Goal: Task Accomplishment & Management: Complete application form

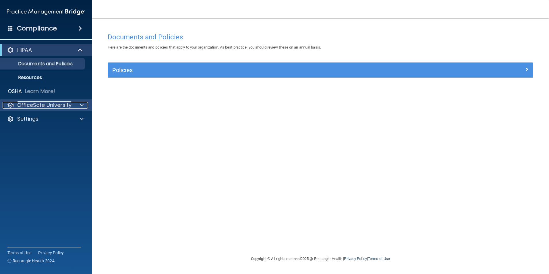
click at [77, 107] on div at bounding box center [81, 105] width 14 height 7
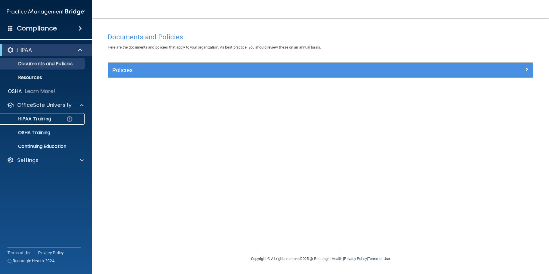
click at [67, 119] on img at bounding box center [69, 118] width 7 height 7
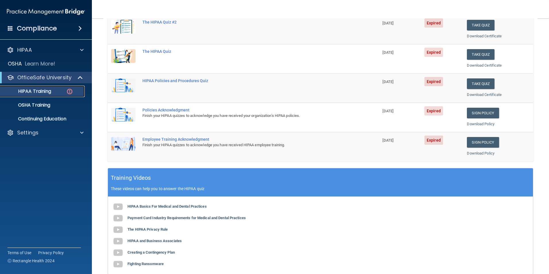
scroll to position [158, 0]
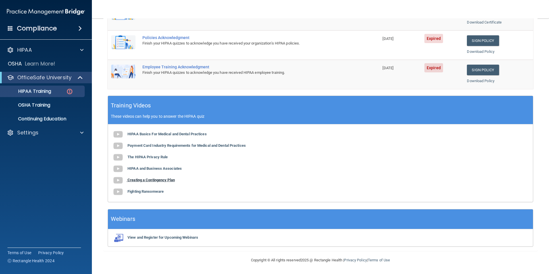
click at [150, 181] on b "Creating a Contingency Plan" at bounding box center [150, 180] width 47 height 4
click at [156, 190] on b "Fighting Ransomware" at bounding box center [145, 191] width 36 height 4
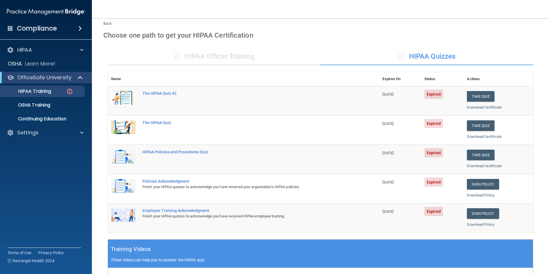
scroll to position [0, 0]
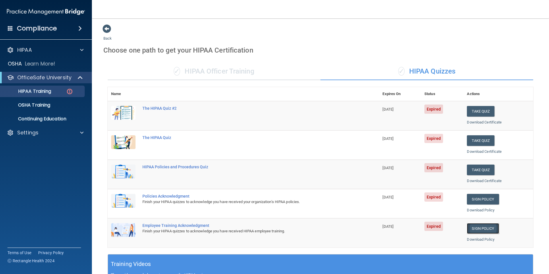
click at [486, 228] on link "Sign Policy" at bounding box center [483, 228] width 32 height 11
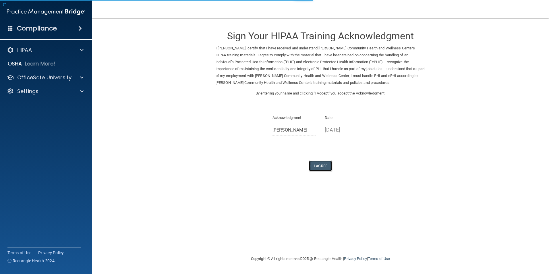
click at [326, 167] on button "I Agree" at bounding box center [320, 165] width 23 height 11
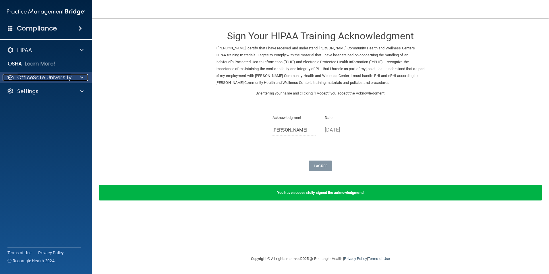
click at [80, 74] on span at bounding box center [81, 77] width 3 height 7
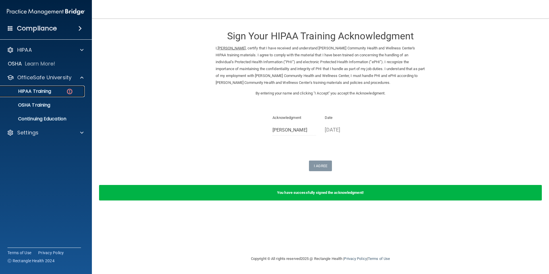
click at [69, 91] on img at bounding box center [69, 91] width 7 height 7
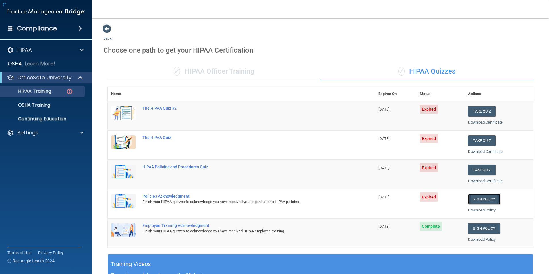
click at [482, 199] on link "Sign Policy" at bounding box center [484, 199] width 32 height 11
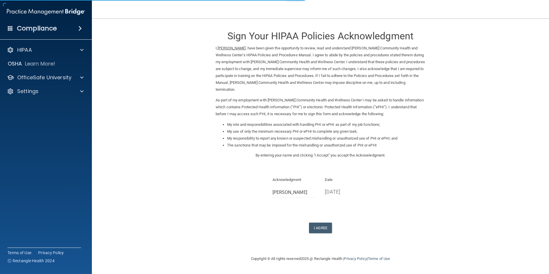
click at [315, 222] on div "Sign Your HIPAA Policies Acknowledgment I, Heather Hernandez , have been given …" at bounding box center [321, 128] width 210 height 209
click at [316, 224] on button "I Agree" at bounding box center [320, 227] width 23 height 11
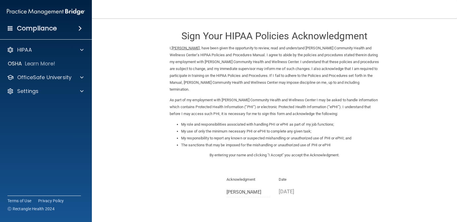
scroll to position [70, 0]
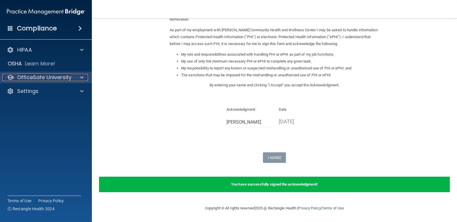
click at [69, 78] on p "OfficeSafe University" at bounding box center [44, 77] width 54 height 7
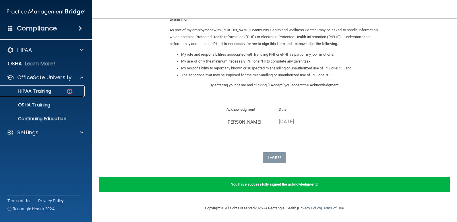
click at [75, 96] on link "HIPAA Training" at bounding box center [39, 91] width 90 height 11
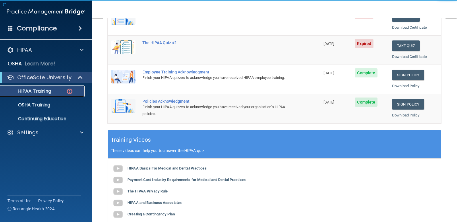
scroll to position [9, 0]
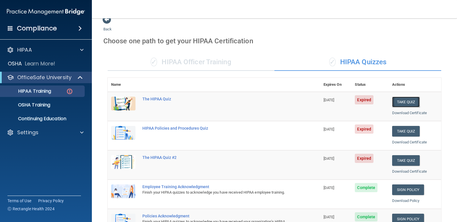
click at [399, 102] on button "Take Quiz" at bounding box center [406, 102] width 28 height 11
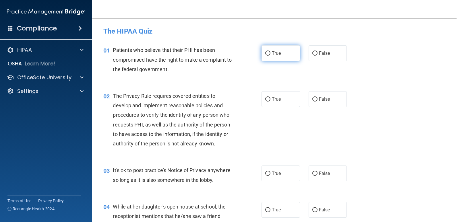
click at [274, 50] on label "True" at bounding box center [280, 53] width 38 height 16
click at [270, 51] on input "True" at bounding box center [267, 53] width 5 height 4
radio input "true"
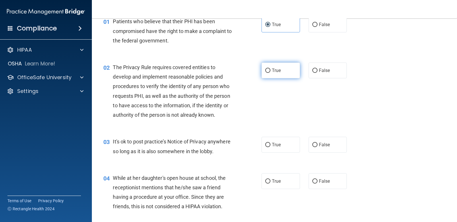
click at [283, 64] on label "True" at bounding box center [280, 71] width 38 height 16
click at [270, 69] on input "True" at bounding box center [267, 71] width 5 height 4
radio input "true"
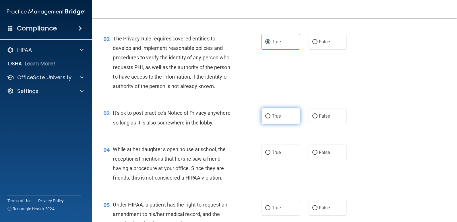
click at [275, 119] on label "True" at bounding box center [280, 116] width 38 height 16
click at [270, 119] on input "True" at bounding box center [267, 116] width 5 height 4
radio input "true"
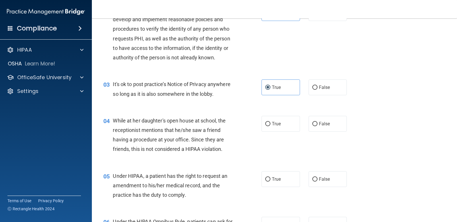
scroll to position [115, 0]
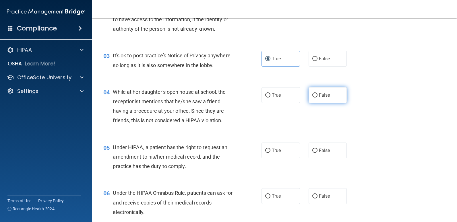
click at [312, 96] on input "False" at bounding box center [314, 95] width 5 height 4
radio input "true"
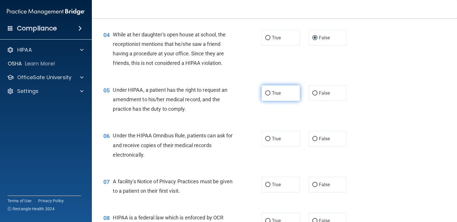
click at [278, 89] on label "True" at bounding box center [280, 93] width 38 height 16
click at [270, 91] on input "True" at bounding box center [267, 93] width 5 height 4
radio input "true"
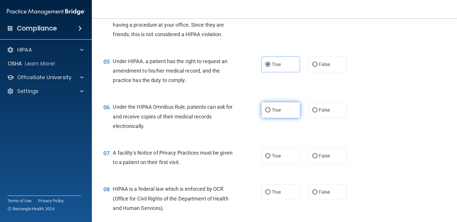
click at [269, 109] on label "True" at bounding box center [280, 110] width 38 height 16
click at [269, 109] on input "True" at bounding box center [267, 110] width 5 height 4
radio input "true"
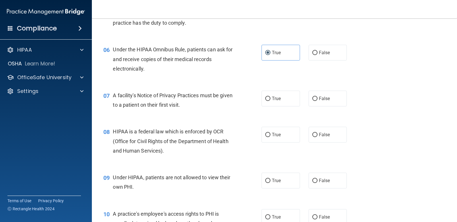
click at [252, 94] on div "07 A facility's Notice of Privacy Practices must be given to a patient on their…" at bounding box center [182, 102] width 175 height 22
click at [295, 99] on label "True" at bounding box center [280, 99] width 38 height 16
click at [270, 99] on input "True" at bounding box center [267, 99] width 5 height 4
radio input "true"
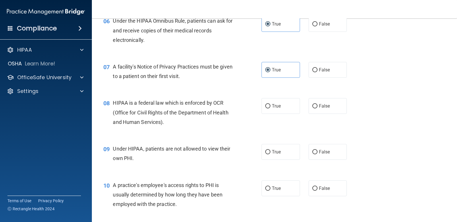
scroll to position [316, 0]
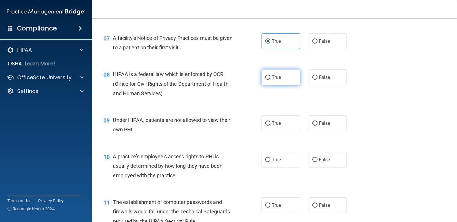
click at [272, 80] on span "True" at bounding box center [276, 77] width 9 height 5
click at [270, 80] on input "True" at bounding box center [267, 77] width 5 height 4
radio input "true"
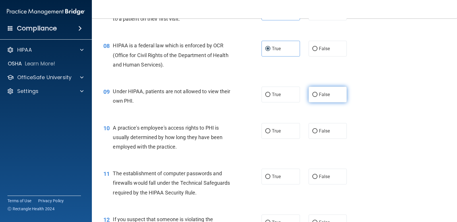
click at [309, 98] on label "False" at bounding box center [328, 95] width 38 height 16
click at [312, 97] on input "False" at bounding box center [314, 95] width 5 height 4
radio input "true"
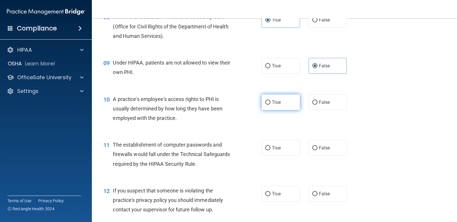
click at [265, 103] on input "True" at bounding box center [267, 102] width 5 height 4
radio input "true"
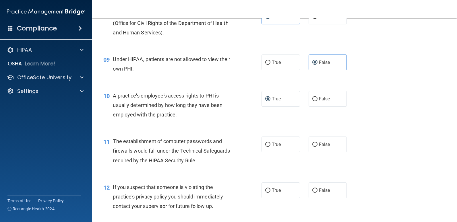
scroll to position [434, 0]
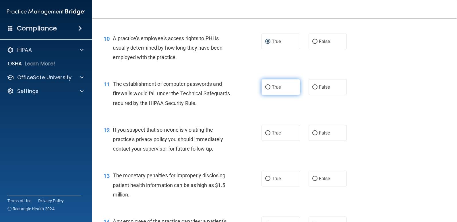
click at [265, 89] on input "True" at bounding box center [267, 87] width 5 height 4
radio input "true"
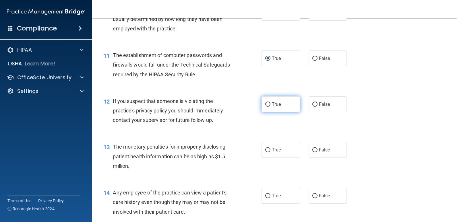
click at [278, 108] on label "True" at bounding box center [280, 104] width 38 height 16
click at [270, 107] on input "True" at bounding box center [267, 104] width 5 height 4
radio input "true"
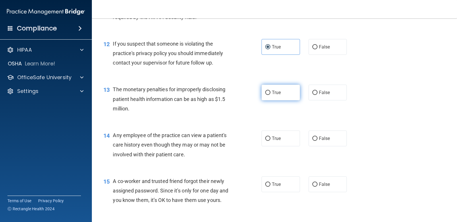
click at [262, 92] on label "True" at bounding box center [280, 93] width 38 height 16
click at [265, 92] on input "True" at bounding box center [267, 93] width 5 height 4
radio input "true"
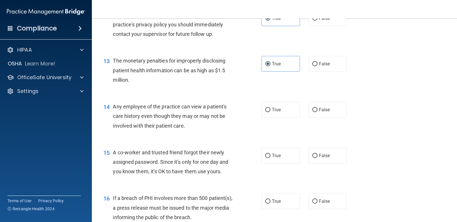
scroll to position [577, 0]
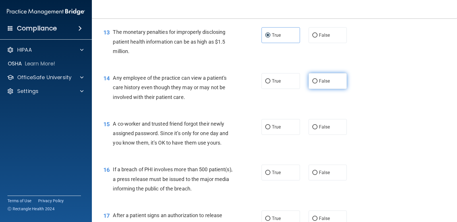
click at [323, 79] on span "False" at bounding box center [324, 80] width 11 height 5
click at [317, 79] on input "False" at bounding box center [314, 81] width 5 height 4
radio input "true"
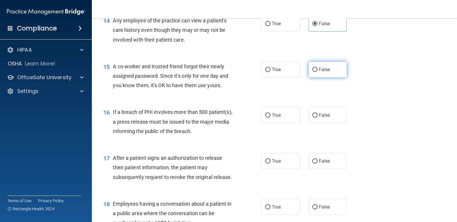
click at [334, 65] on label "False" at bounding box center [328, 70] width 38 height 16
click at [317, 68] on input "False" at bounding box center [314, 70] width 5 height 4
radio input "true"
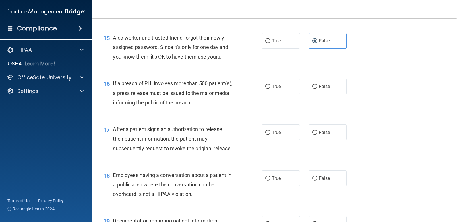
scroll to position [692, 0]
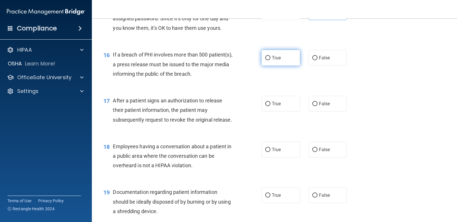
click at [294, 57] on label "True" at bounding box center [280, 58] width 38 height 16
click at [270, 57] on input "True" at bounding box center [267, 58] width 5 height 4
radio input "true"
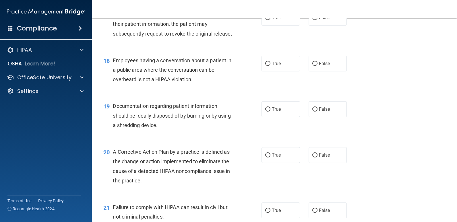
scroll to position [750, 0]
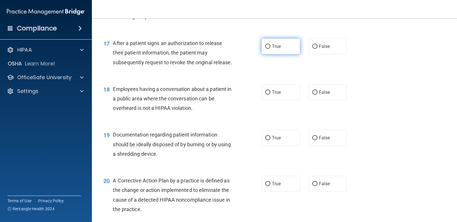
click at [284, 46] on label "True" at bounding box center [280, 46] width 38 height 16
click at [270, 46] on input "True" at bounding box center [267, 46] width 5 height 4
radio input "true"
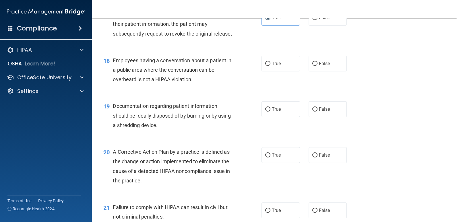
scroll to position [807, 0]
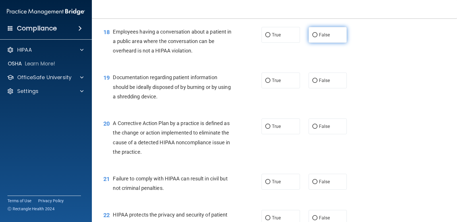
click at [320, 35] on span "False" at bounding box center [324, 34] width 11 height 5
click at [317, 35] on input "False" at bounding box center [314, 35] width 5 height 4
radio input "true"
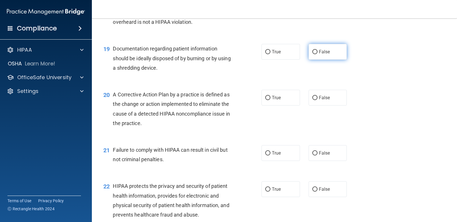
click at [315, 47] on label "False" at bounding box center [328, 52] width 38 height 16
click at [315, 50] on input "False" at bounding box center [314, 52] width 5 height 4
radio input "true"
click at [250, 47] on div "19 Documentation regarding patient information should be ideally disposed of by…" at bounding box center [182, 60] width 175 height 32
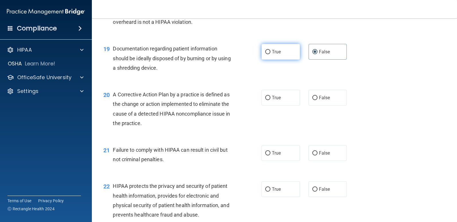
click at [263, 46] on label "True" at bounding box center [280, 52] width 38 height 16
click at [265, 50] on input "True" at bounding box center [267, 52] width 5 height 4
radio input "true"
radio input "false"
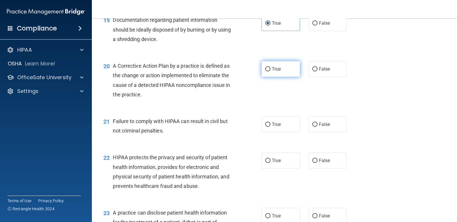
click at [267, 73] on label "True" at bounding box center [280, 69] width 38 height 16
click at [267, 71] on input "True" at bounding box center [267, 69] width 5 height 4
radio input "true"
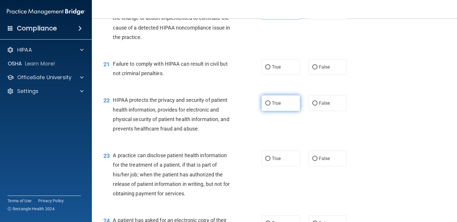
scroll to position [893, 0]
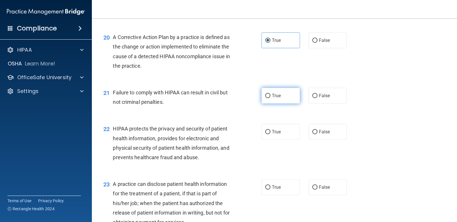
click at [297, 95] on label "True" at bounding box center [280, 96] width 38 height 16
click at [270, 95] on input "True" at bounding box center [267, 96] width 5 height 4
radio input "true"
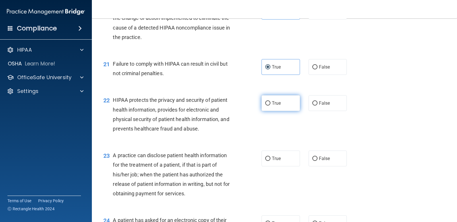
click at [298, 100] on div "True False" at bounding box center [307, 103] width 92 height 16
click at [261, 100] on label "True" at bounding box center [280, 103] width 38 height 16
click at [265, 101] on input "True" at bounding box center [267, 103] width 5 height 4
radio input "true"
click at [268, 101] on input "True" at bounding box center [267, 103] width 5 height 4
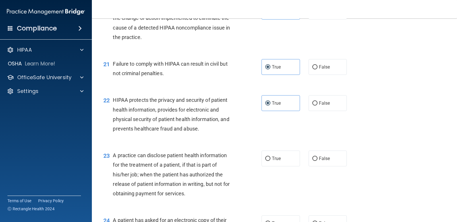
scroll to position [979, 0]
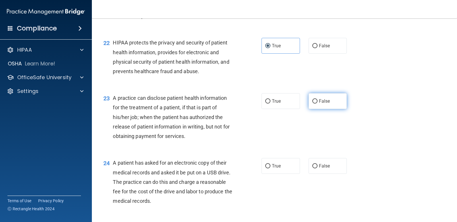
click at [316, 97] on label "False" at bounding box center [328, 101] width 38 height 16
click at [316, 99] on input "False" at bounding box center [314, 101] width 5 height 4
radio input "true"
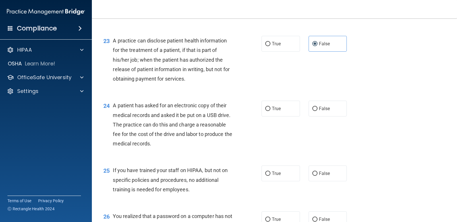
scroll to position [1065, 0]
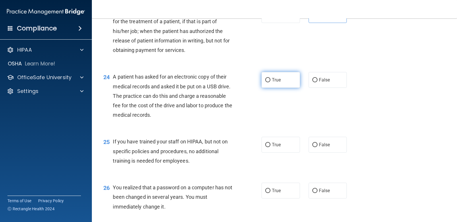
click at [280, 80] on label "True" at bounding box center [280, 80] width 38 height 16
click at [270, 80] on input "True" at bounding box center [267, 80] width 5 height 4
radio input "true"
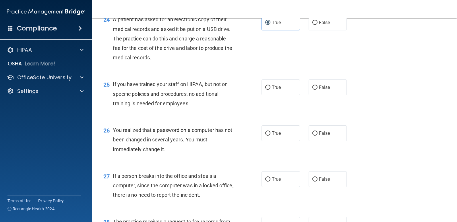
scroll to position [1152, 0]
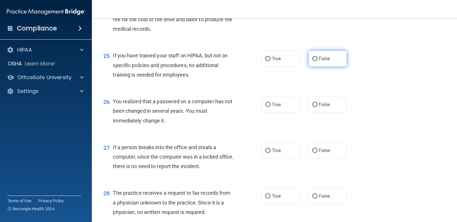
click at [321, 61] on span "False" at bounding box center [324, 58] width 11 height 5
click at [317, 61] on input "False" at bounding box center [314, 59] width 5 height 4
radio input "true"
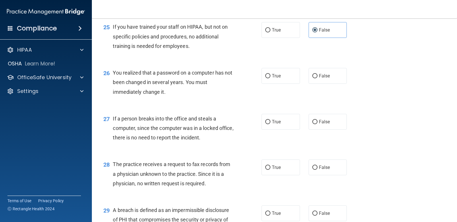
scroll to position [1209, 0]
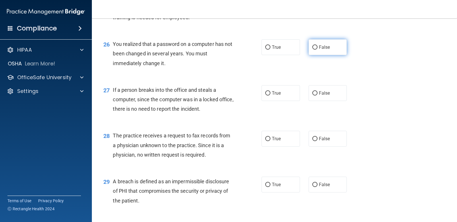
click at [310, 52] on label "False" at bounding box center [328, 47] width 38 height 16
click at [312, 50] on input "False" at bounding box center [314, 47] width 5 height 4
radio input "true"
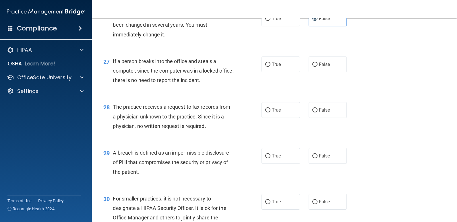
scroll to position [1266, 0]
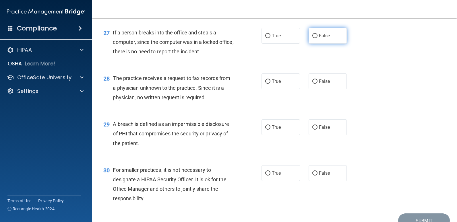
click at [325, 40] on label "False" at bounding box center [328, 36] width 38 height 16
click at [317, 38] on input "False" at bounding box center [314, 36] width 5 height 4
radio input "true"
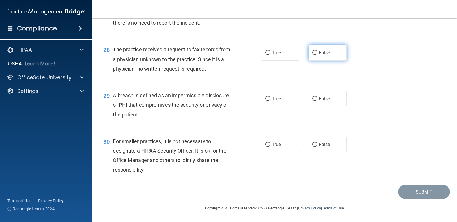
click at [326, 49] on label "False" at bounding box center [328, 53] width 38 height 16
click at [317, 51] on input "False" at bounding box center [314, 53] width 5 height 4
radio input "true"
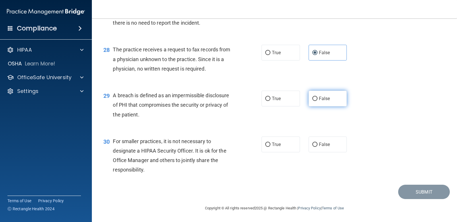
click at [310, 94] on label "False" at bounding box center [328, 99] width 38 height 16
click at [312, 97] on input "False" at bounding box center [314, 99] width 5 height 4
radio input "true"
click at [281, 95] on label "True" at bounding box center [280, 99] width 38 height 16
click at [270, 97] on input "True" at bounding box center [267, 99] width 5 height 4
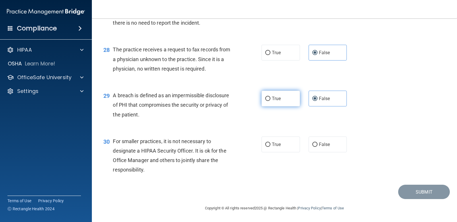
radio input "true"
radio input "false"
click at [321, 137] on label "False" at bounding box center [328, 145] width 38 height 16
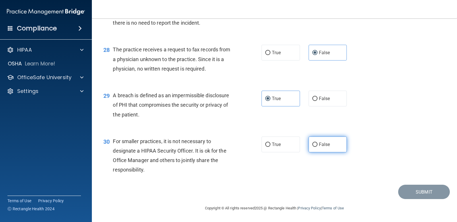
click at [333, 150] on label "False" at bounding box center [328, 145] width 38 height 16
click at [317, 147] on input "False" at bounding box center [314, 145] width 5 height 4
radio input "true"
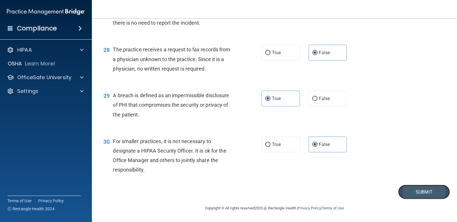
click at [437, 189] on button "Submit" at bounding box center [424, 192] width 52 height 15
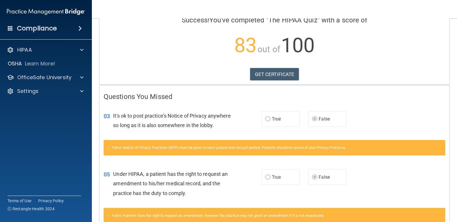
scroll to position [22, 0]
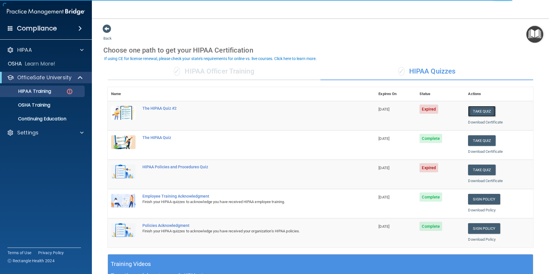
click at [485, 109] on button "Take Quiz" at bounding box center [482, 111] width 28 height 11
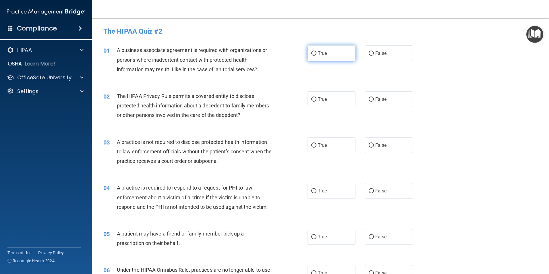
click at [322, 51] on span "True" at bounding box center [322, 53] width 9 height 5
click at [316, 51] on input "True" at bounding box center [313, 53] width 5 height 4
radio input "true"
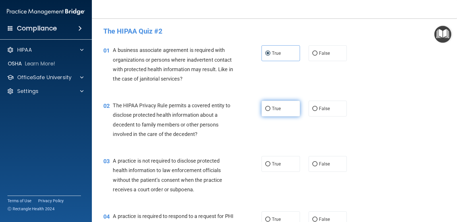
click at [263, 115] on label "True" at bounding box center [280, 109] width 38 height 16
click at [265, 111] on input "True" at bounding box center [267, 109] width 5 height 4
radio input "true"
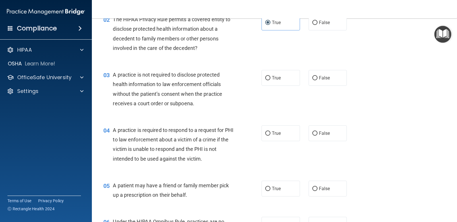
scroll to position [115, 0]
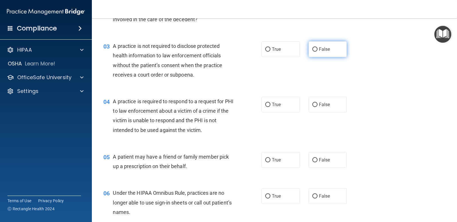
click at [321, 52] on span "False" at bounding box center [324, 48] width 11 height 5
click at [317, 52] on input "False" at bounding box center [314, 49] width 5 height 4
radio input "true"
click at [280, 45] on label "True" at bounding box center [280, 49] width 38 height 16
click at [270, 47] on input "True" at bounding box center [267, 49] width 5 height 4
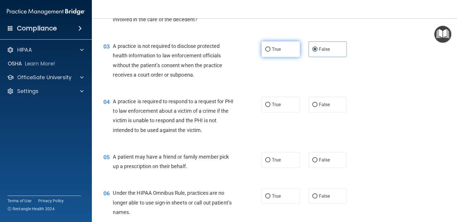
radio input "true"
click at [313, 52] on label "False" at bounding box center [328, 49] width 38 height 16
click at [313, 52] on input "False" at bounding box center [314, 49] width 5 height 4
radio input "true"
radio input "false"
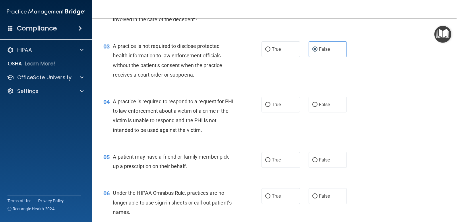
scroll to position [144, 0]
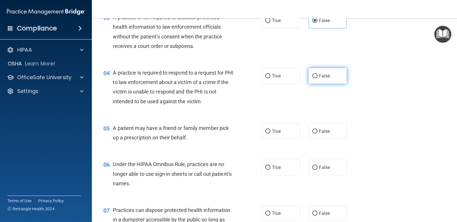
click at [309, 74] on label "False" at bounding box center [328, 76] width 38 height 16
click at [312, 74] on input "False" at bounding box center [314, 76] width 5 height 4
radio input "true"
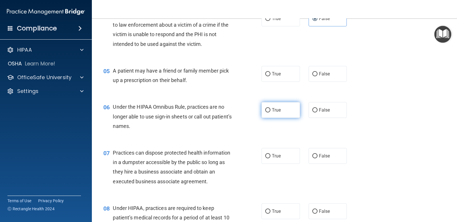
scroll to position [230, 0]
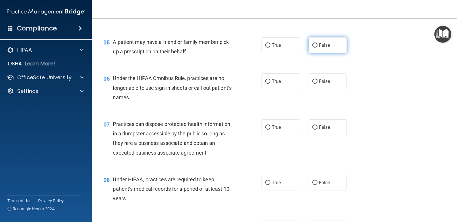
click at [323, 47] on span "False" at bounding box center [324, 44] width 11 height 5
click at [317, 47] on input "False" at bounding box center [314, 45] width 5 height 4
radio input "true"
click at [324, 84] on label "False" at bounding box center [328, 81] width 38 height 16
click at [317, 84] on input "False" at bounding box center [314, 82] width 5 height 4
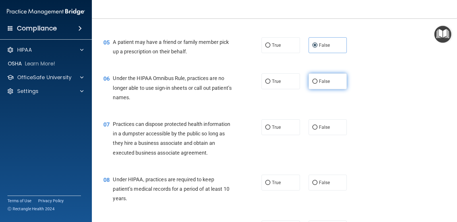
radio input "true"
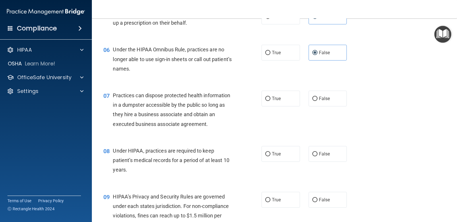
scroll to position [287, 0]
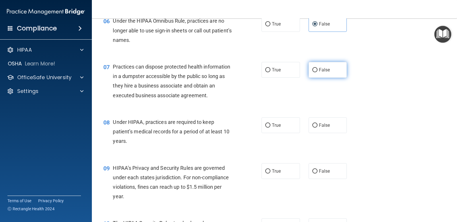
click at [312, 69] on input "False" at bounding box center [314, 70] width 5 height 4
radio input "true"
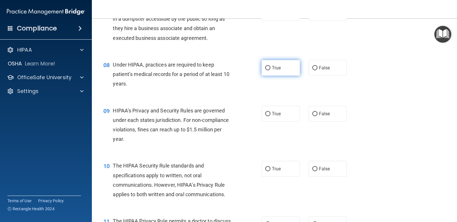
click at [277, 69] on span "True" at bounding box center [276, 67] width 9 height 5
click at [270, 69] on input "True" at bounding box center [267, 68] width 5 height 4
radio input "true"
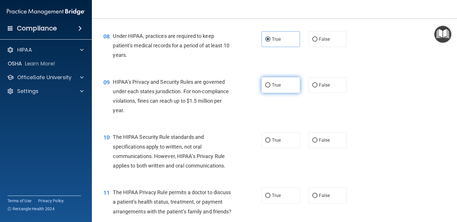
click at [266, 82] on label "True" at bounding box center [280, 85] width 38 height 16
click at [266, 83] on input "True" at bounding box center [267, 85] width 5 height 4
radio input "true"
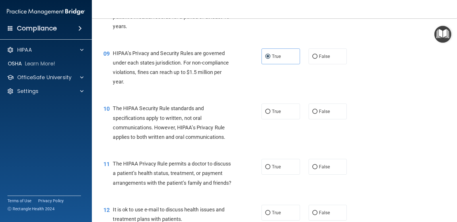
scroll to position [431, 0]
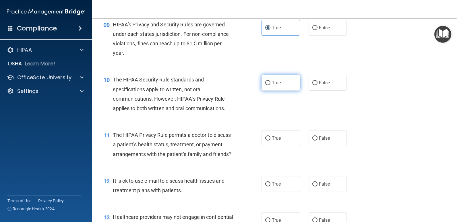
click at [268, 85] on label "True" at bounding box center [280, 83] width 38 height 16
click at [268, 85] on input "True" at bounding box center [267, 83] width 5 height 4
radio input "true"
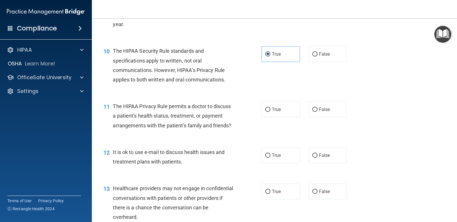
scroll to position [488, 0]
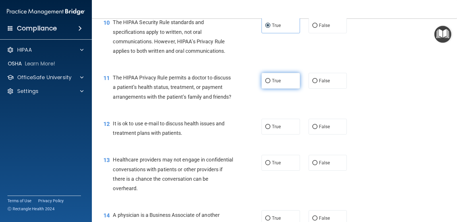
click at [293, 82] on label "True" at bounding box center [280, 81] width 38 height 16
click at [270, 82] on input "True" at bounding box center [267, 81] width 5 height 4
radio input "true"
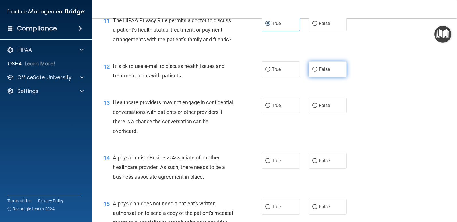
click at [309, 77] on label "False" at bounding box center [328, 69] width 38 height 16
click at [312, 72] on input "False" at bounding box center [314, 69] width 5 height 4
radio input "true"
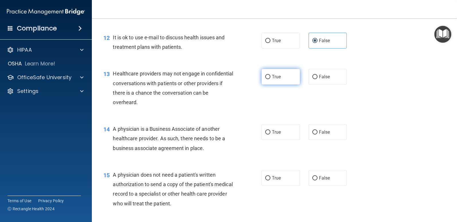
click at [268, 79] on input "True" at bounding box center [267, 77] width 5 height 4
radio input "true"
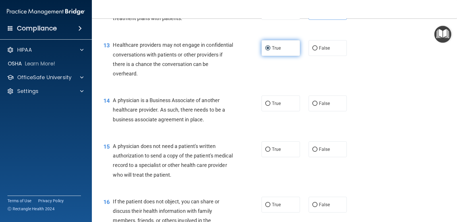
scroll to position [631, 0]
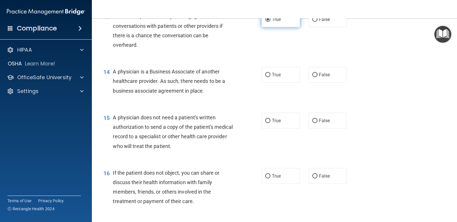
click at [268, 77] on input "True" at bounding box center [267, 75] width 5 height 4
radio input "true"
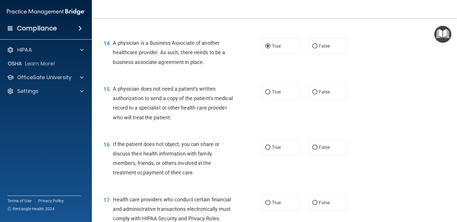
scroll to position [689, 0]
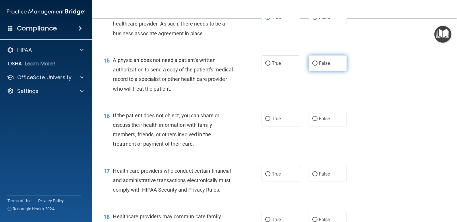
click at [312, 66] on input "False" at bounding box center [314, 63] width 5 height 4
radio input "true"
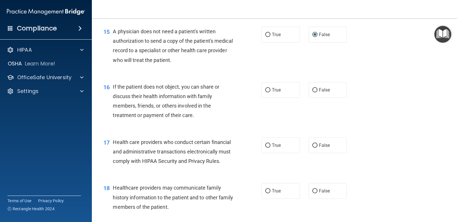
scroll to position [746, 0]
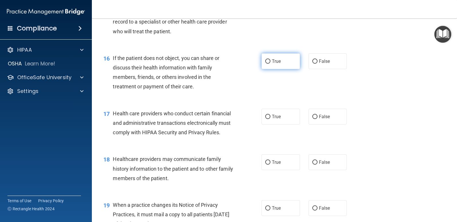
click at [276, 64] on span "True" at bounding box center [276, 61] width 9 height 5
click at [270, 64] on input "True" at bounding box center [267, 61] width 5 height 4
radio input "true"
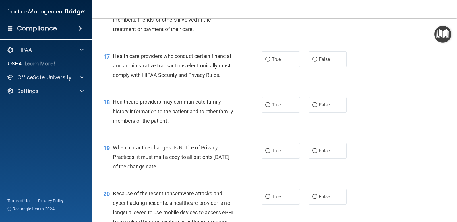
scroll to position [832, 0]
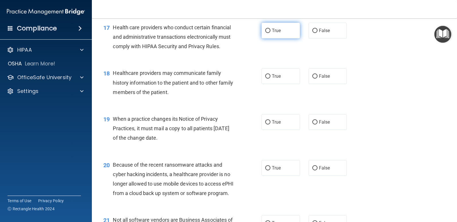
click at [275, 38] on label "True" at bounding box center [280, 31] width 38 height 16
click at [270, 33] on input "True" at bounding box center [267, 31] width 5 height 4
radio input "true"
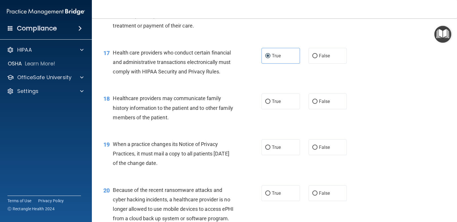
scroll to position [864, 0]
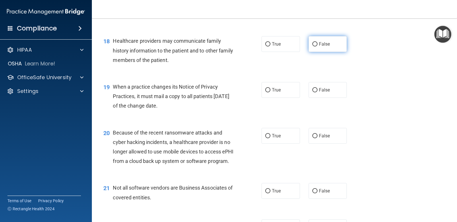
click at [315, 52] on label "False" at bounding box center [328, 44] width 38 height 16
click at [315, 46] on input "False" at bounding box center [314, 44] width 5 height 4
radio input "true"
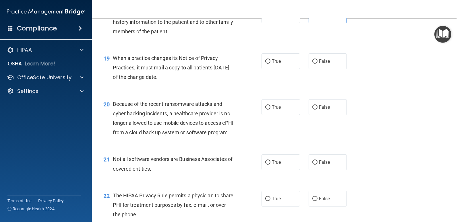
scroll to position [922, 0]
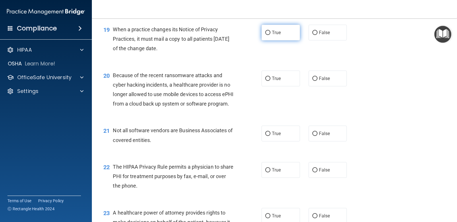
click at [280, 40] on label "True" at bounding box center [280, 33] width 38 height 16
click at [270, 35] on input "True" at bounding box center [267, 33] width 5 height 4
radio input "true"
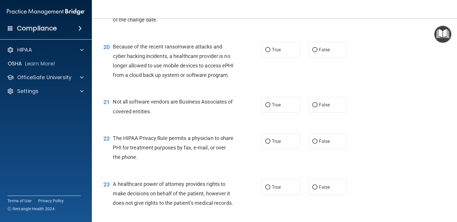
scroll to position [979, 0]
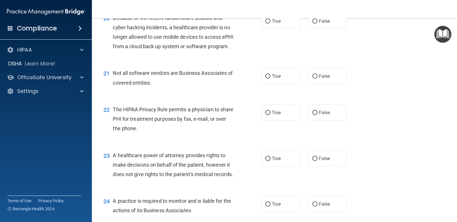
click at [346, 29] on div "True False" at bounding box center [307, 21] width 92 height 16
click at [338, 29] on label "False" at bounding box center [328, 21] width 38 height 16
click at [317, 24] on input "False" at bounding box center [314, 21] width 5 height 4
radio input "true"
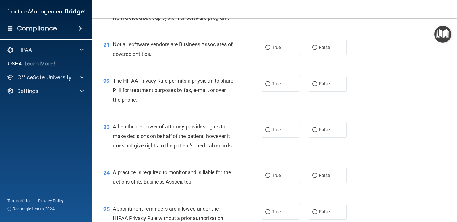
scroll to position [1037, 0]
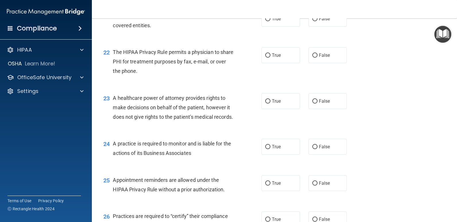
click at [287, 37] on div "21 Not all software vendors are Business Associates of covered entities. True F…" at bounding box center [274, 22] width 351 height 36
click at [284, 27] on label "True" at bounding box center [280, 19] width 38 height 16
click at [270, 21] on input "True" at bounding box center [267, 19] width 5 height 4
radio input "true"
click at [326, 58] on span "False" at bounding box center [324, 55] width 11 height 5
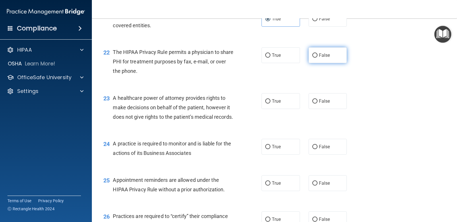
click at [317, 58] on input "False" at bounding box center [314, 55] width 5 height 4
radio input "true"
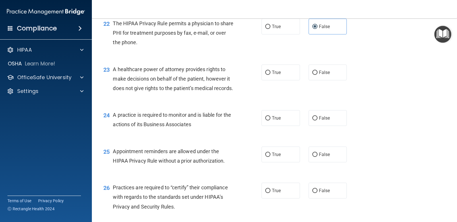
scroll to position [1094, 0]
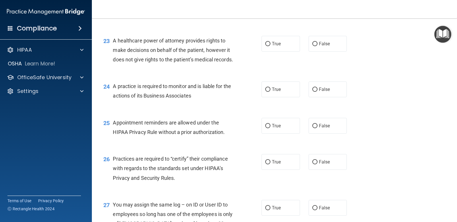
radio input "true"
radio input "false"
click at [277, 52] on label "True" at bounding box center [280, 44] width 38 height 16
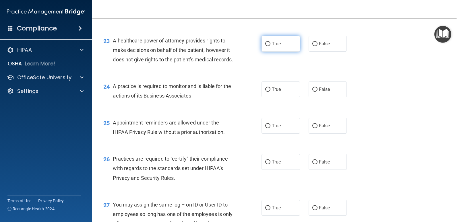
click at [270, 46] on input "True" at bounding box center [267, 44] width 5 height 4
radio input "true"
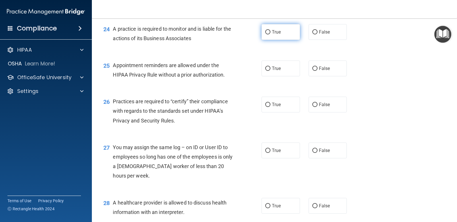
click at [279, 40] on label "True" at bounding box center [280, 32] width 38 height 16
click at [270, 34] on input "True" at bounding box center [267, 32] width 5 height 4
radio input "true"
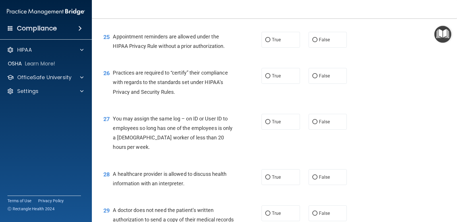
scroll to position [1209, 0]
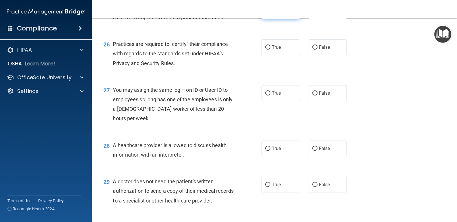
click at [285, 19] on label "True" at bounding box center [280, 11] width 38 height 16
click at [270, 13] on input "True" at bounding box center [267, 11] width 5 height 4
radio input "true"
click at [319, 14] on span "False" at bounding box center [324, 10] width 11 height 5
click at [317, 13] on input "False" at bounding box center [314, 11] width 5 height 4
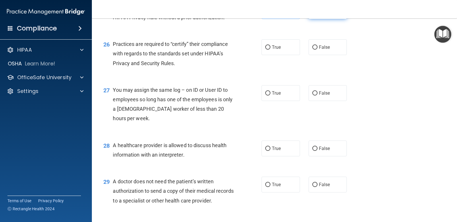
radio input "true"
radio input "false"
click at [282, 55] on label "True" at bounding box center [280, 47] width 38 height 16
click at [270, 50] on input "True" at bounding box center [267, 47] width 5 height 4
radio input "true"
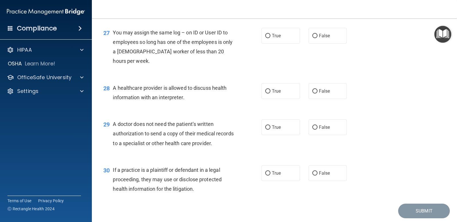
scroll to position [1295, 0]
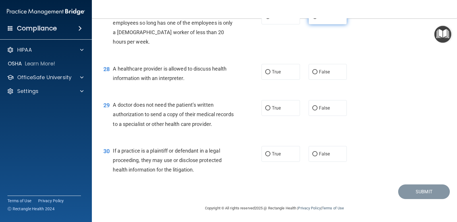
click at [325, 19] on span "False" at bounding box center [324, 16] width 11 height 5
click at [317, 19] on input "False" at bounding box center [314, 17] width 5 height 4
radio input "true"
click at [324, 107] on span "False" at bounding box center [324, 107] width 11 height 5
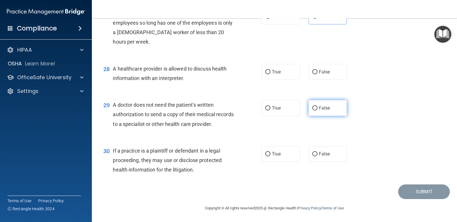
click at [317, 107] on input "False" at bounding box center [314, 108] width 5 height 4
radio input "true"
click at [324, 80] on div "28 A healthcare provider is allowed to discuss health information with an inter…" at bounding box center [274, 75] width 351 height 36
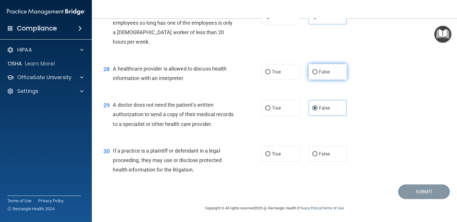
click at [319, 78] on label "False" at bounding box center [328, 72] width 38 height 16
click at [317, 74] on input "False" at bounding box center [314, 72] width 5 height 4
radio input "true"
drag, startPoint x: 268, startPoint y: 213, endPoint x: 242, endPoint y: 188, distance: 36.1
click at [242, 188] on div "Submit" at bounding box center [274, 192] width 351 height 15
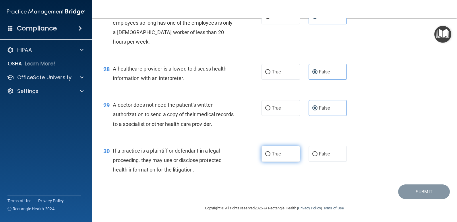
click at [287, 152] on label "True" at bounding box center [280, 154] width 38 height 16
click at [270, 152] on input "True" at bounding box center [267, 154] width 5 height 4
radio input "true"
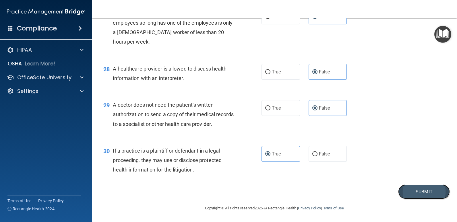
click at [405, 188] on button "Submit" at bounding box center [424, 192] width 52 height 15
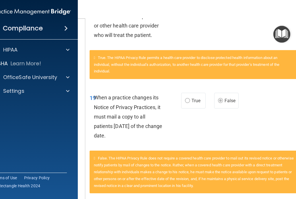
scroll to position [1455, 0]
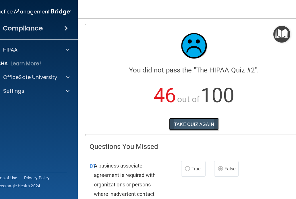
click at [195, 125] on button "TAKE QUIZ AGAIN" at bounding box center [194, 124] width 50 height 13
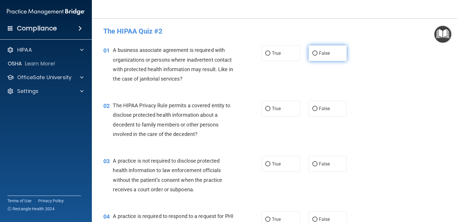
click at [336, 56] on label "False" at bounding box center [328, 53] width 38 height 16
click at [317, 56] on input "False" at bounding box center [314, 53] width 5 height 4
radio input "true"
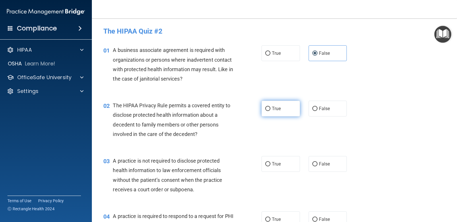
click at [282, 111] on label "True" at bounding box center [280, 109] width 38 height 16
click at [270, 111] on input "True" at bounding box center [267, 109] width 5 height 4
radio input "true"
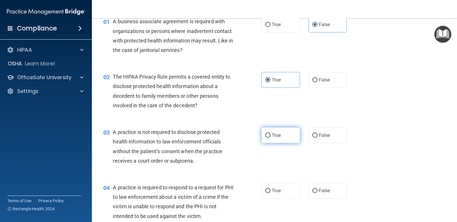
click at [279, 130] on label "True" at bounding box center [280, 135] width 38 height 16
click at [270, 133] on input "True" at bounding box center [267, 135] width 5 height 4
radio input "true"
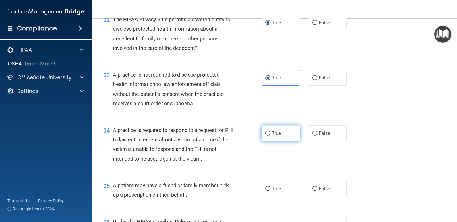
click at [279, 140] on label "True" at bounding box center [280, 133] width 38 height 16
click at [270, 136] on input "True" at bounding box center [267, 133] width 5 height 4
radio input "true"
click at [322, 82] on label "False" at bounding box center [328, 78] width 38 height 16
click at [317, 80] on input "False" at bounding box center [314, 78] width 5 height 4
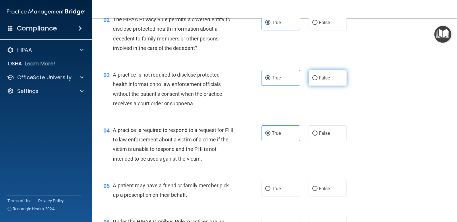
radio input "true"
radio input "false"
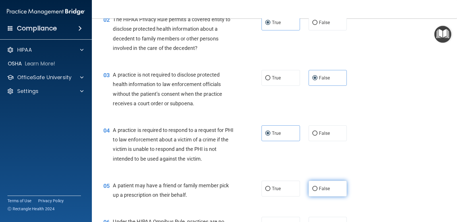
scroll to position [144, 0]
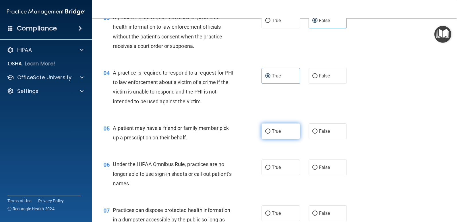
click at [275, 129] on span "True" at bounding box center [276, 131] width 9 height 5
click at [270, 129] on input "True" at bounding box center [267, 131] width 5 height 4
radio input "true"
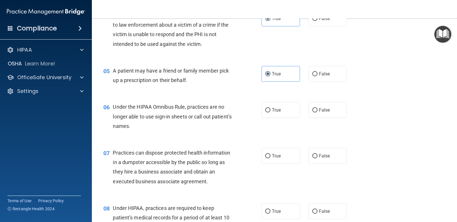
scroll to position [230, 0]
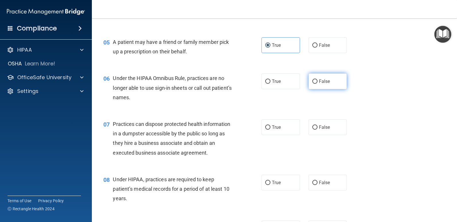
click at [325, 81] on span "False" at bounding box center [324, 81] width 11 height 5
click at [317, 81] on input "False" at bounding box center [314, 82] width 5 height 4
radio input "true"
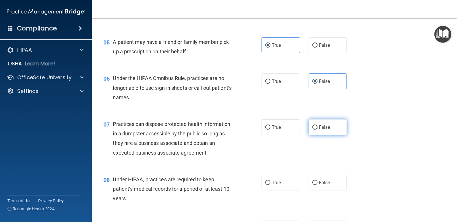
click at [319, 126] on span "False" at bounding box center [324, 127] width 11 height 5
click at [317, 126] on input "False" at bounding box center [314, 127] width 5 height 4
radio input "true"
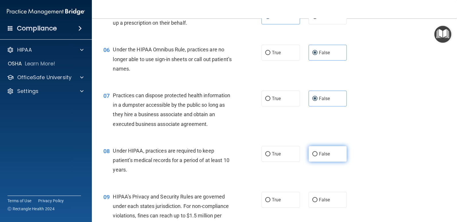
click at [316, 151] on label "False" at bounding box center [328, 154] width 38 height 16
click at [316, 152] on input "False" at bounding box center [314, 154] width 5 height 4
radio input "true"
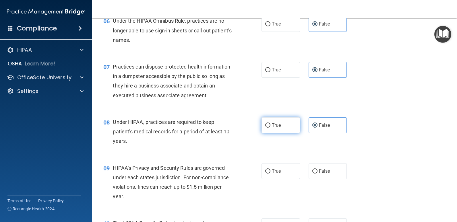
scroll to position [316, 0]
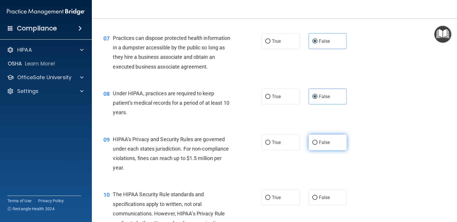
click at [336, 145] on label "False" at bounding box center [328, 143] width 38 height 16
click at [317, 145] on input "False" at bounding box center [314, 143] width 5 height 4
radio input "true"
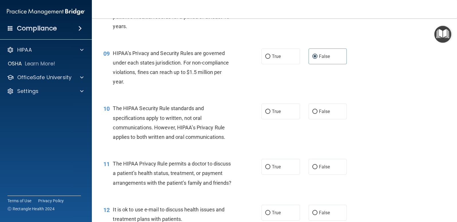
scroll to position [431, 0]
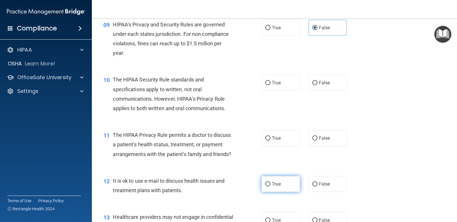
click at [263, 192] on label "True" at bounding box center [280, 184] width 38 height 16
click at [265, 187] on input "True" at bounding box center [267, 184] width 5 height 4
radio input "true"
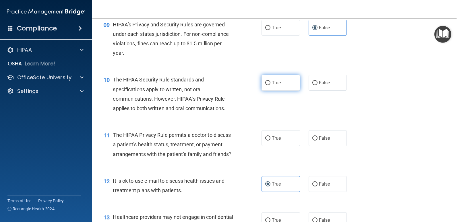
click at [268, 90] on label "True" at bounding box center [280, 83] width 38 height 16
click at [268, 85] on input "True" at bounding box center [267, 83] width 5 height 4
radio input "true"
click at [275, 142] on label "True" at bounding box center [280, 138] width 38 height 16
click at [270, 141] on input "True" at bounding box center [267, 138] width 5 height 4
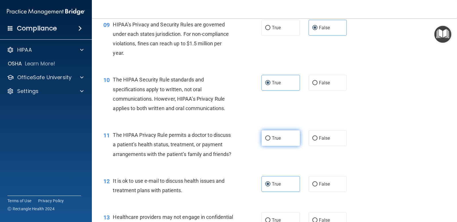
radio input "true"
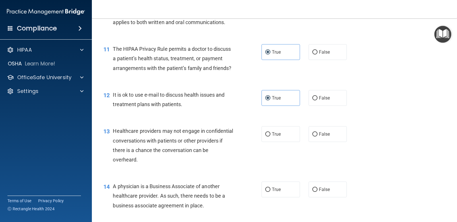
scroll to position [545, 0]
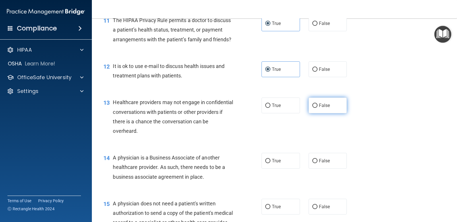
click at [327, 113] on label "False" at bounding box center [328, 106] width 38 height 16
click at [317, 108] on input "False" at bounding box center [314, 106] width 5 height 4
radio input "true"
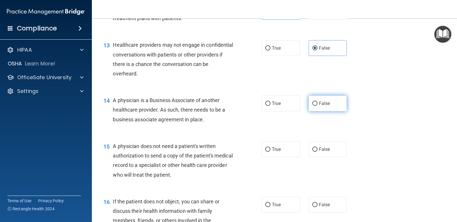
click at [320, 106] on span "False" at bounding box center [324, 103] width 11 height 5
click at [317, 106] on input "False" at bounding box center [314, 104] width 5 height 4
radio input "true"
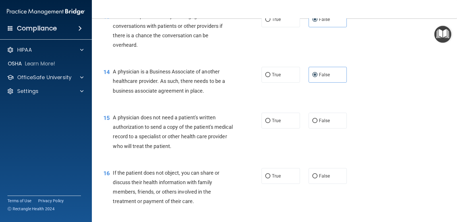
scroll to position [660, 0]
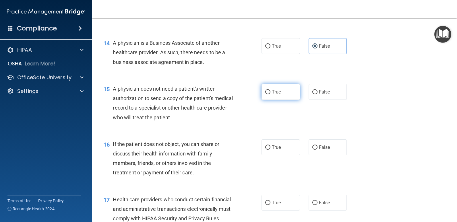
click at [272, 95] on span "True" at bounding box center [276, 91] width 9 height 5
click at [270, 94] on input "True" at bounding box center [267, 92] width 5 height 4
radio input "true"
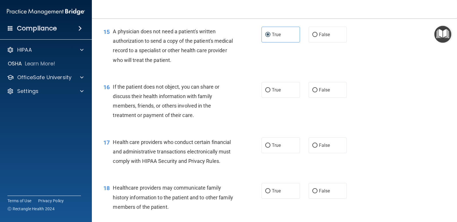
scroll to position [746, 0]
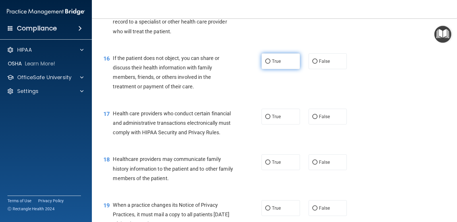
click at [280, 69] on label "True" at bounding box center [280, 61] width 38 height 16
click at [270, 64] on input "True" at bounding box center [267, 61] width 5 height 4
radio input "true"
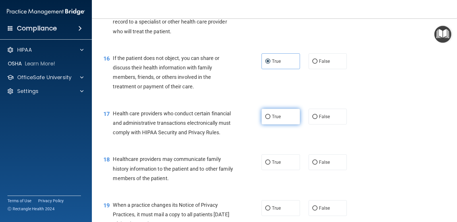
click at [280, 125] on label "True" at bounding box center [280, 117] width 38 height 16
click at [270, 119] on input "True" at bounding box center [267, 117] width 5 height 4
radio input "true"
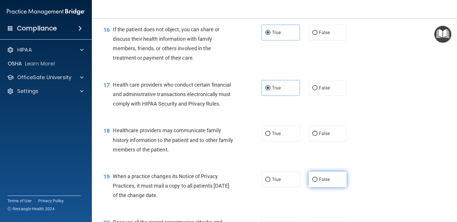
click at [324, 187] on label "False" at bounding box center [328, 180] width 38 height 16
click at [317, 182] on input "False" at bounding box center [314, 180] width 5 height 4
radio input "true"
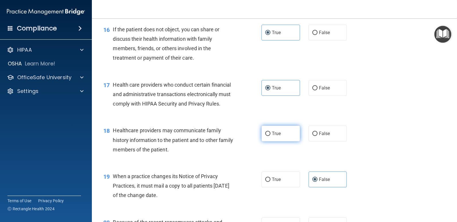
click at [275, 136] on span "True" at bounding box center [276, 133] width 9 height 5
click at [270, 136] on input "True" at bounding box center [267, 134] width 5 height 4
radio input "true"
click at [309, 141] on label "False" at bounding box center [328, 134] width 38 height 16
click at [312, 136] on input "False" at bounding box center [314, 134] width 5 height 4
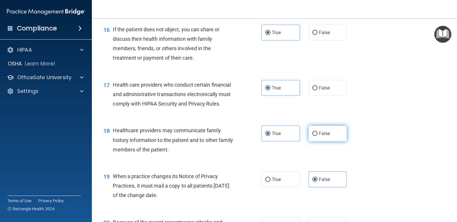
radio input "true"
radio input "false"
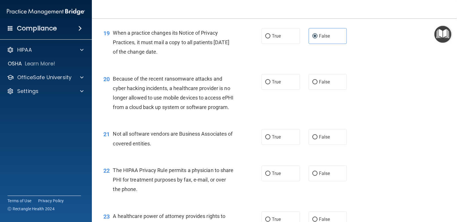
scroll to position [947, 0]
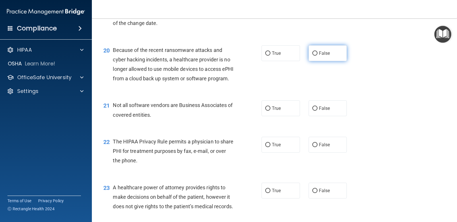
click at [338, 61] on label "False" at bounding box center [328, 53] width 38 height 16
click at [317, 56] on input "False" at bounding box center [314, 53] width 5 height 4
radio input "true"
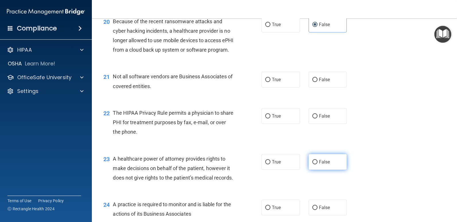
click at [334, 170] on label "False" at bounding box center [328, 162] width 38 height 16
click at [317, 164] on input "False" at bounding box center [314, 162] width 5 height 4
radio input "true"
click at [286, 88] on label "True" at bounding box center [280, 80] width 38 height 16
click at [270, 82] on input "True" at bounding box center [267, 80] width 5 height 4
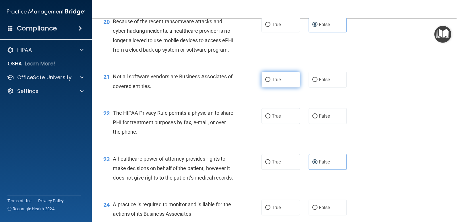
radio input "true"
click at [314, 119] on input "False" at bounding box center [314, 116] width 5 height 4
radio input "true"
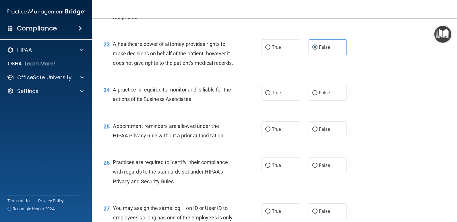
scroll to position [1119, 0]
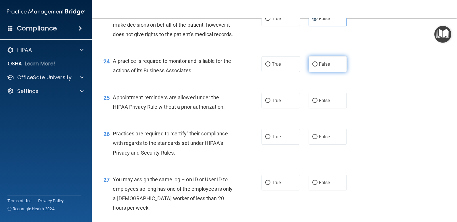
click at [329, 72] on label "False" at bounding box center [328, 64] width 38 height 16
click at [317, 67] on input "False" at bounding box center [314, 64] width 5 height 4
radio input "true"
click at [279, 108] on label "True" at bounding box center [280, 101] width 38 height 16
click at [270, 103] on input "True" at bounding box center [267, 101] width 5 height 4
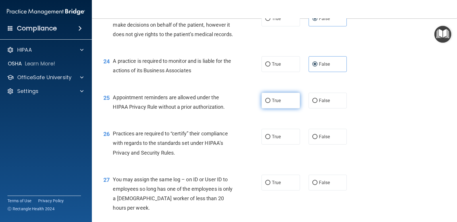
radio input "true"
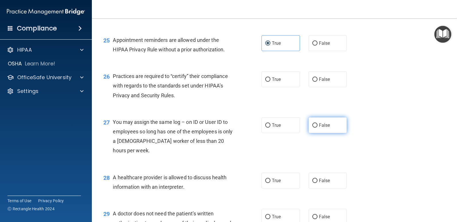
scroll to position [1205, 0]
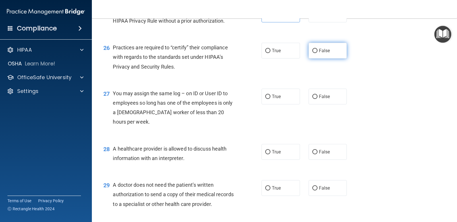
click at [338, 59] on label "False" at bounding box center [328, 51] width 38 height 16
click at [317, 53] on input "False" at bounding box center [314, 51] width 5 height 4
radio input "true"
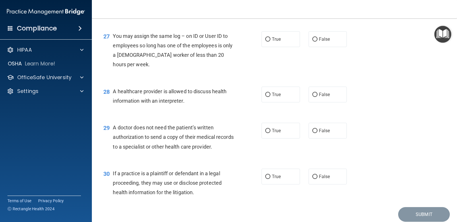
scroll to position [1292, 0]
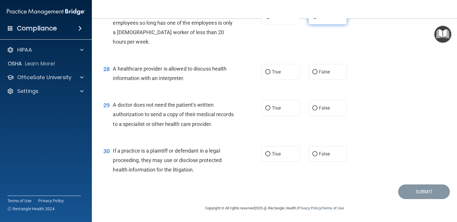
click at [319, 19] on span "False" at bounding box center [324, 16] width 11 height 5
click at [317, 19] on input "False" at bounding box center [314, 17] width 5 height 4
radio input "true"
click at [275, 70] on span "True" at bounding box center [276, 71] width 9 height 5
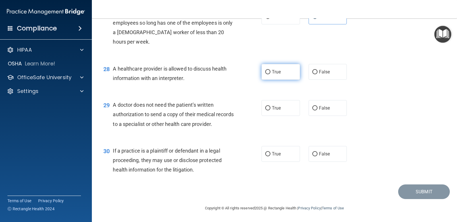
click at [270, 70] on input "True" at bounding box center [267, 72] width 5 height 4
radio input "true"
click at [291, 106] on label "True" at bounding box center [280, 108] width 38 height 16
click at [270, 106] on input "True" at bounding box center [267, 108] width 5 height 4
radio input "true"
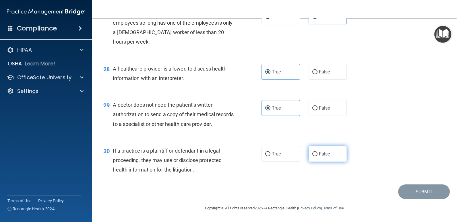
click at [323, 159] on label "False" at bounding box center [328, 154] width 38 height 16
click at [317, 156] on input "False" at bounding box center [314, 154] width 5 height 4
radio input "true"
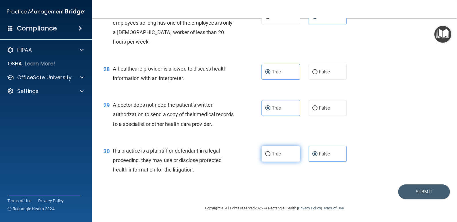
click at [261, 148] on label "True" at bounding box center [280, 154] width 38 height 16
click at [265, 152] on input "True" at bounding box center [267, 154] width 5 height 4
radio input "true"
radio input "false"
click at [411, 185] on button "Submit" at bounding box center [424, 192] width 52 height 15
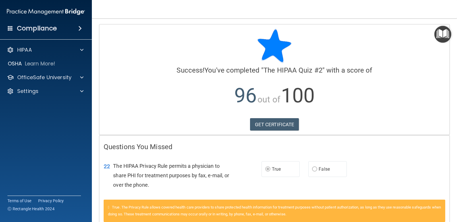
scroll to position [34, 0]
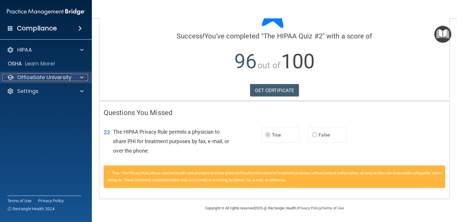
click at [78, 77] on div at bounding box center [81, 77] width 14 height 7
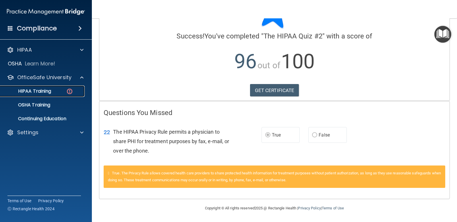
click at [66, 92] on div "HIPAA Training" at bounding box center [43, 91] width 78 height 6
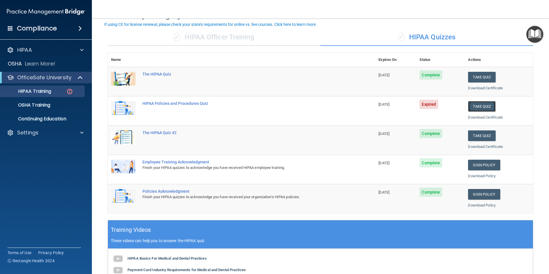
click at [457, 104] on button "Take Quiz" at bounding box center [482, 106] width 28 height 11
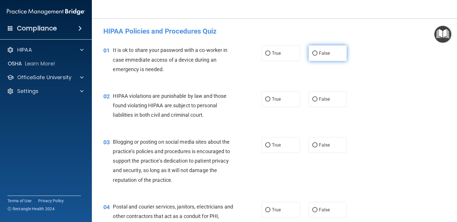
click at [328, 46] on label "False" at bounding box center [328, 53] width 38 height 16
click at [317, 51] on input "False" at bounding box center [314, 53] width 5 height 4
radio input "true"
click at [268, 98] on label "True" at bounding box center [280, 99] width 38 height 16
click at [268, 98] on input "True" at bounding box center [267, 99] width 5 height 4
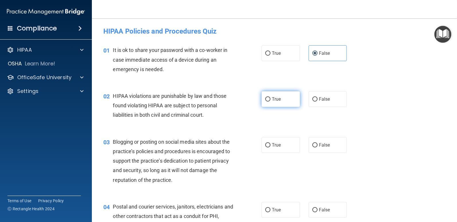
radio input "true"
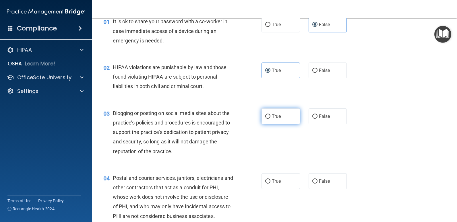
scroll to position [57, 0]
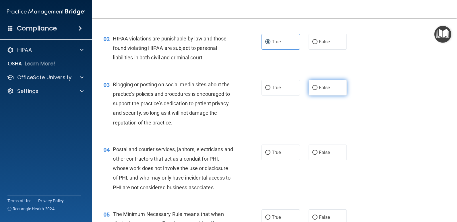
click at [309, 86] on label "False" at bounding box center [328, 88] width 38 height 16
click at [312, 86] on input "False" at bounding box center [314, 88] width 5 height 4
radio input "true"
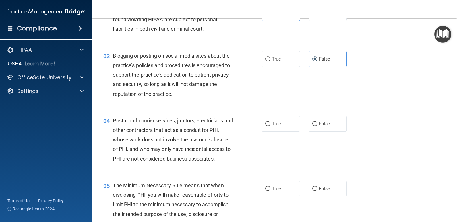
scroll to position [144, 0]
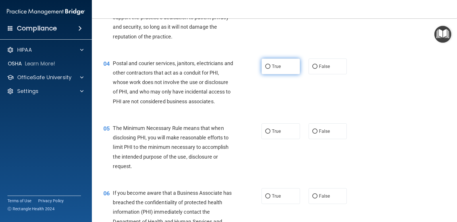
click at [263, 72] on label "True" at bounding box center [280, 67] width 38 height 16
click at [265, 69] on input "True" at bounding box center [267, 67] width 5 height 4
radio input "true"
click at [313, 58] on div "04 Postal and courier services, janitors, electricians and other contractors th…" at bounding box center [274, 83] width 351 height 65
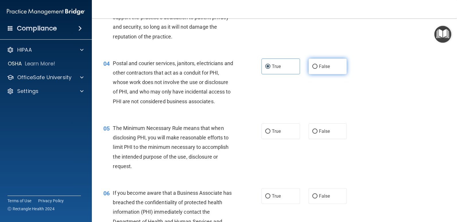
click at [323, 61] on label "False" at bounding box center [328, 67] width 38 height 16
click at [317, 65] on input "False" at bounding box center [314, 67] width 5 height 4
radio input "true"
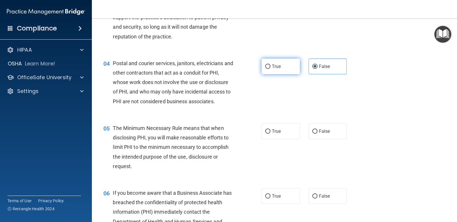
click at [282, 63] on label "True" at bounding box center [280, 67] width 38 height 16
click at [270, 65] on input "True" at bounding box center [267, 67] width 5 height 4
radio input "true"
radio input "false"
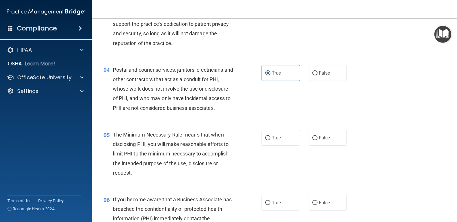
scroll to position [166, 0]
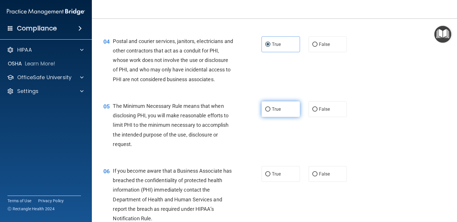
click at [274, 112] on label "True" at bounding box center [280, 109] width 38 height 16
click at [270, 112] on input "True" at bounding box center [267, 109] width 5 height 4
radio input "true"
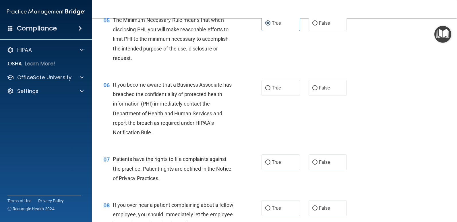
scroll to position [280, 0]
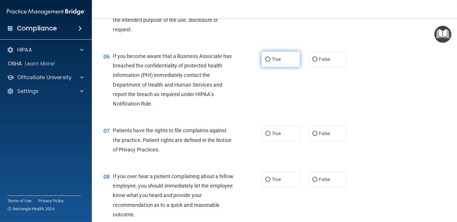
click at [289, 63] on label "True" at bounding box center [280, 59] width 38 height 16
click at [270, 62] on input "True" at bounding box center [267, 59] width 5 height 4
radio input "true"
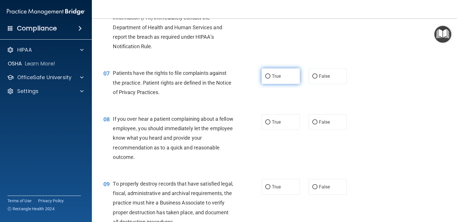
scroll to position [367, 0]
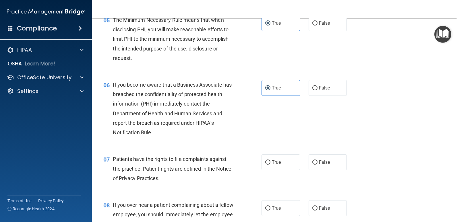
scroll to position [338, 0]
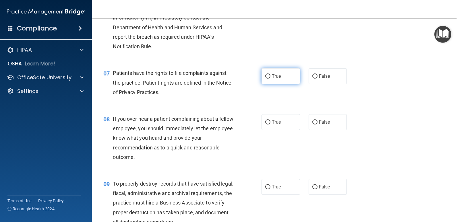
click at [272, 83] on label "True" at bounding box center [280, 76] width 38 height 16
click at [270, 79] on input "True" at bounding box center [267, 76] width 5 height 4
radio input "true"
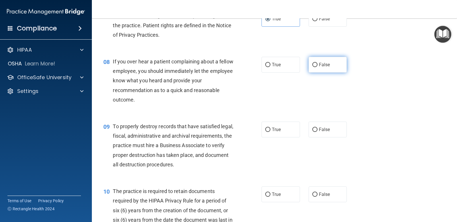
click at [315, 66] on input "False" at bounding box center [314, 65] width 5 height 4
radio input "true"
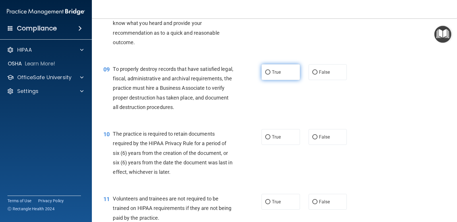
click at [275, 74] on span "True" at bounding box center [276, 71] width 9 height 5
click at [270, 74] on input "True" at bounding box center [267, 72] width 5 height 4
radio input "true"
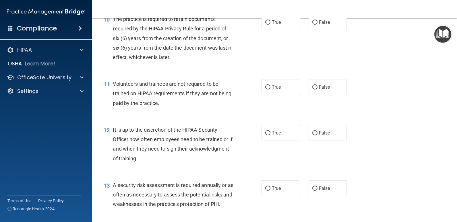
scroll to position [539, 0]
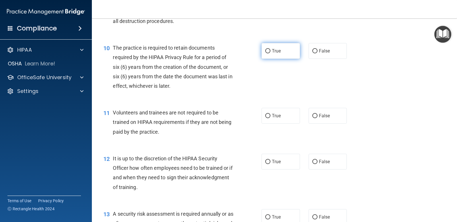
click at [267, 54] on label "True" at bounding box center [280, 51] width 38 height 16
click at [267, 53] on input "True" at bounding box center [267, 51] width 5 height 4
radio input "true"
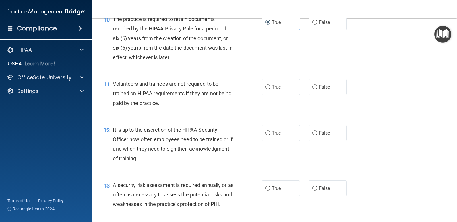
scroll to position [596, 0]
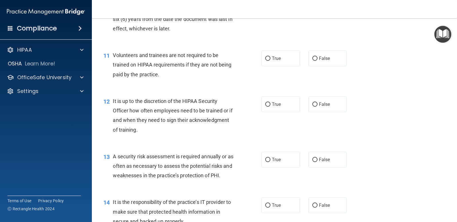
click at [361, 55] on div "11 Volunteers and trainees are not required to be trained on HIPAA requirements…" at bounding box center [274, 66] width 351 height 46
click at [338, 57] on label "False" at bounding box center [328, 59] width 38 height 16
click at [317, 57] on input "False" at bounding box center [314, 59] width 5 height 4
radio input "true"
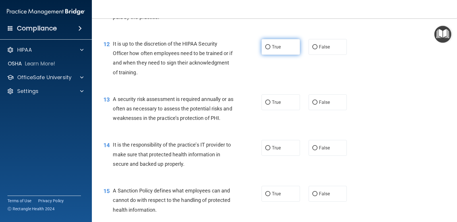
click at [270, 51] on label "True" at bounding box center [280, 47] width 38 height 16
click at [270, 49] on input "True" at bounding box center [267, 47] width 5 height 4
radio input "true"
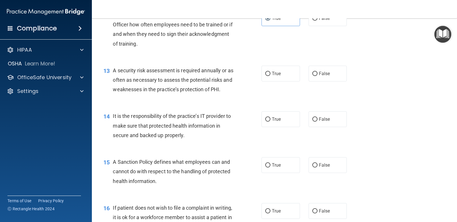
scroll to position [711, 0]
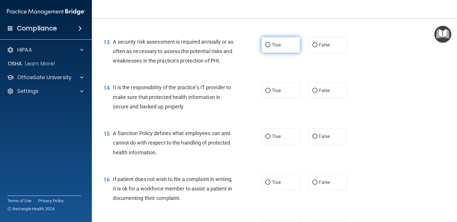
click at [290, 45] on label "True" at bounding box center [280, 45] width 38 height 16
click at [270, 45] on input "True" at bounding box center [267, 45] width 5 height 4
radio input "true"
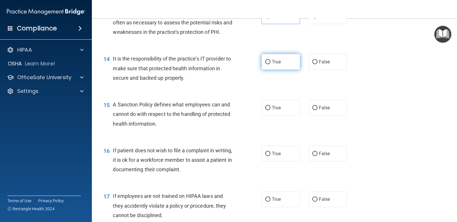
click at [272, 68] on label "True" at bounding box center [280, 62] width 38 height 16
click at [270, 64] on input "True" at bounding box center [267, 62] width 5 height 4
radio input "true"
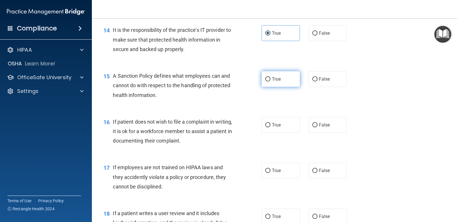
click at [266, 78] on input "True" at bounding box center [267, 79] width 5 height 4
radio input "true"
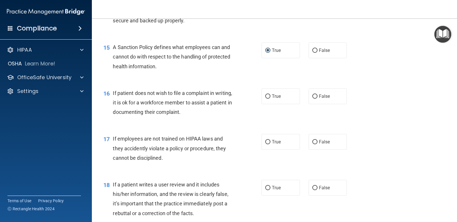
scroll to position [826, 0]
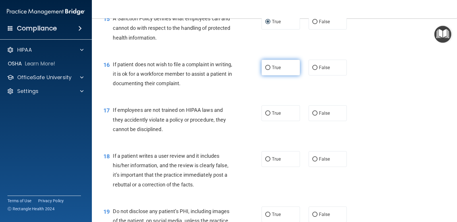
click at [288, 69] on label "True" at bounding box center [280, 68] width 38 height 16
click at [270, 69] on input "True" at bounding box center [267, 68] width 5 height 4
radio input "true"
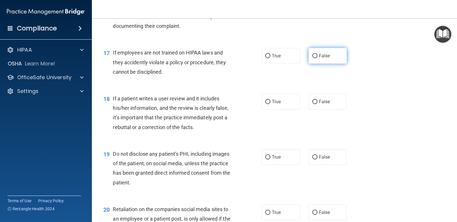
click at [334, 58] on label "False" at bounding box center [328, 56] width 38 height 16
click at [317, 58] on input "False" at bounding box center [314, 56] width 5 height 4
radio input "true"
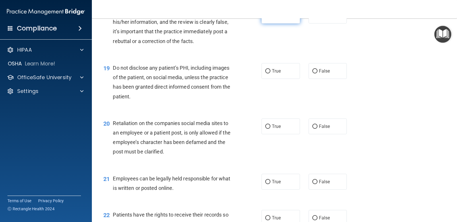
scroll to position [941, 0]
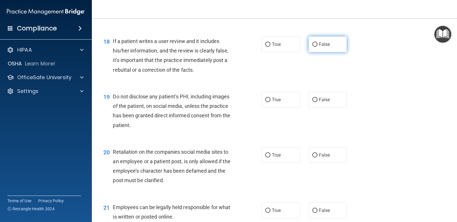
click at [323, 44] on span "False" at bounding box center [324, 44] width 11 height 5
click at [317, 44] on input "False" at bounding box center [314, 44] width 5 height 4
radio input "true"
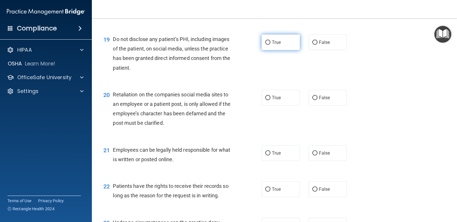
click at [274, 47] on label "True" at bounding box center [280, 42] width 38 height 16
click at [270, 45] on input "True" at bounding box center [267, 42] width 5 height 4
radio input "true"
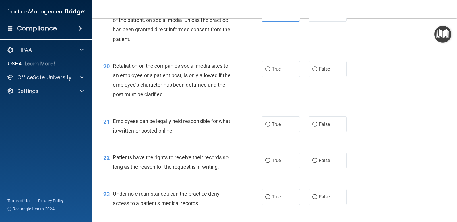
scroll to position [1055, 0]
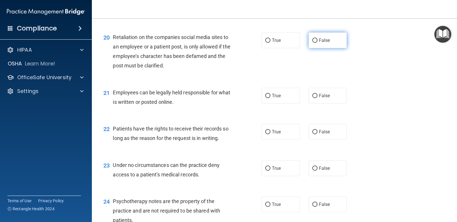
click at [319, 42] on span "False" at bounding box center [324, 40] width 11 height 5
click at [317, 42] on input "False" at bounding box center [314, 40] width 5 height 4
radio input "true"
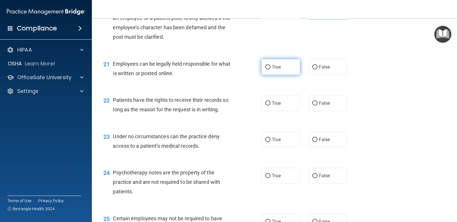
scroll to position [1113, 0]
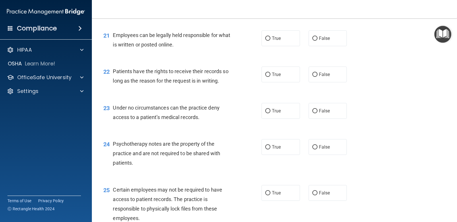
click at [276, 48] on div "21 Employees can be legally held responsible for what is written or posted onli…" at bounding box center [274, 41] width 351 height 36
click at [279, 40] on label "True" at bounding box center [280, 38] width 38 height 16
click at [270, 40] on input "True" at bounding box center [267, 38] width 5 height 4
radio input "true"
click at [265, 75] on input "True" at bounding box center [267, 75] width 5 height 4
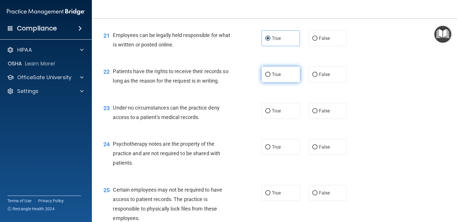
radio input "true"
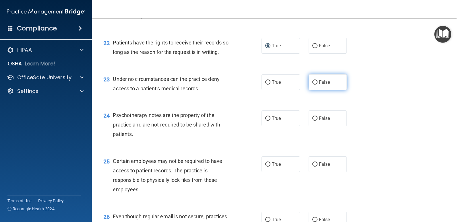
click at [326, 79] on label "False" at bounding box center [328, 82] width 38 height 16
click at [317, 80] on input "False" at bounding box center [314, 82] width 5 height 4
radio input "true"
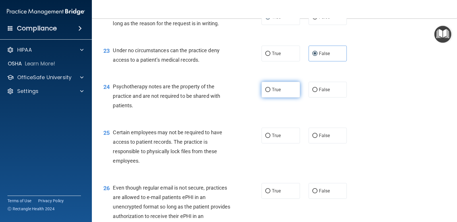
click at [294, 85] on label "True" at bounding box center [280, 90] width 38 height 16
click at [270, 88] on input "True" at bounding box center [267, 90] width 5 height 4
radio input "true"
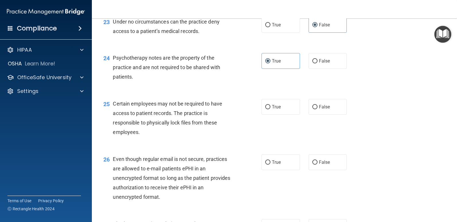
scroll to position [1228, 0]
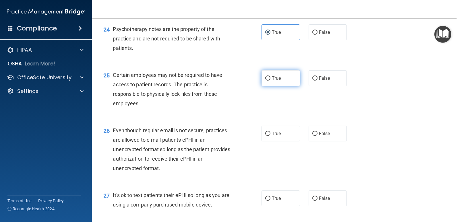
drag, startPoint x: 290, startPoint y: 81, endPoint x: 285, endPoint y: 82, distance: 5.4
click at [290, 81] on label "True" at bounding box center [280, 78] width 38 height 16
click at [270, 81] on input "True" at bounding box center [267, 78] width 5 height 4
radio input "true"
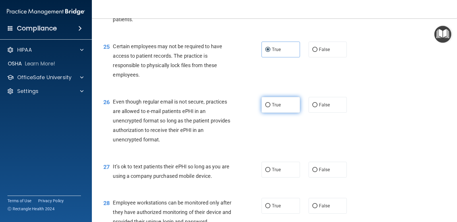
scroll to position [1285, 0]
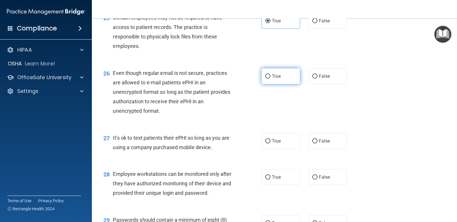
click at [282, 81] on label "True" at bounding box center [280, 76] width 38 height 16
click at [270, 79] on input "True" at bounding box center [267, 76] width 5 height 4
radio input "true"
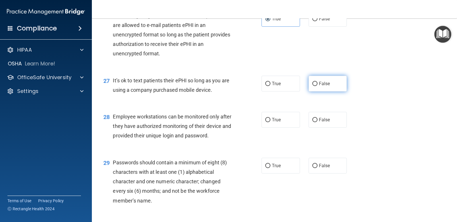
click at [309, 87] on label "False" at bounding box center [328, 84] width 38 height 16
click at [312, 86] on input "False" at bounding box center [314, 84] width 5 height 4
radio input "true"
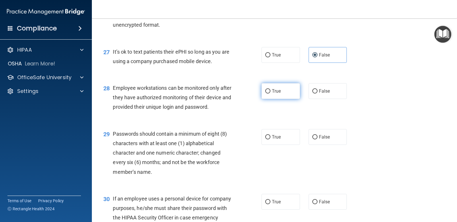
scroll to position [1400, 0]
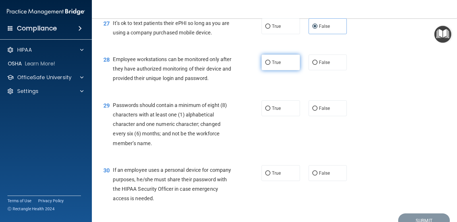
click at [282, 66] on label "True" at bounding box center [280, 63] width 38 height 16
click at [270, 65] on input "True" at bounding box center [267, 63] width 5 height 4
radio input "true"
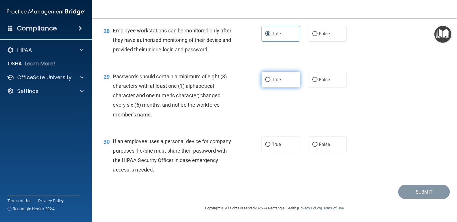
click at [276, 85] on label "True" at bounding box center [280, 80] width 38 height 16
click at [270, 82] on input "True" at bounding box center [267, 80] width 5 height 4
radio input "true"
click at [281, 139] on label "True" at bounding box center [280, 145] width 38 height 16
click at [270, 143] on input "True" at bounding box center [267, 145] width 5 height 4
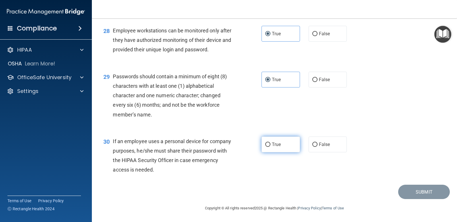
radio input "true"
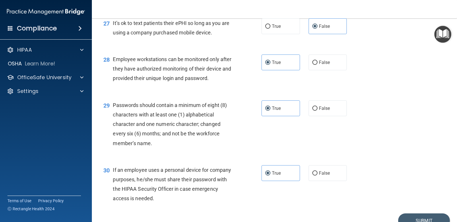
click at [431, 195] on div "30 If an employee uses a personal device for company purposes, he/she must shar…" at bounding box center [274, 185] width 351 height 55
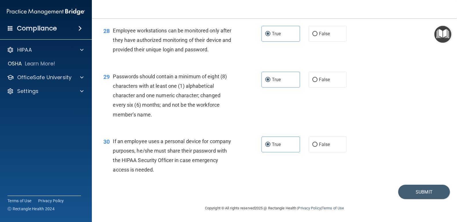
drag, startPoint x: 421, startPoint y: 206, endPoint x: 423, endPoint y: 203, distance: 3.1
click at [423, 206] on footer "Copyright © All rights reserved 2025 @ Rectangle Health | Privacy Policy | Term…" at bounding box center [274, 207] width 342 height 17
click at [417, 196] on button "Submit" at bounding box center [424, 192] width 52 height 15
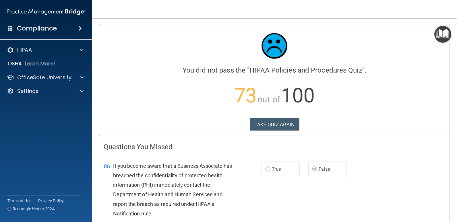
scroll to position [57, 0]
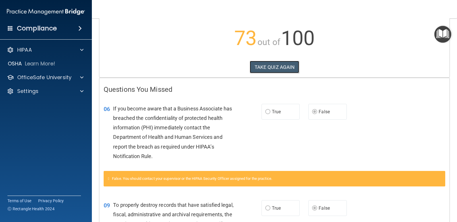
drag, startPoint x: 278, startPoint y: 67, endPoint x: 259, endPoint y: 83, distance: 24.2
click at [278, 67] on button "TAKE QUIZ AGAIN" at bounding box center [275, 67] width 50 height 13
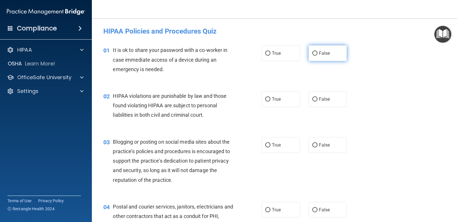
click at [312, 53] on input "False" at bounding box center [314, 53] width 5 height 4
radio input "true"
click at [278, 88] on div "02 HIPAA violations are punishable by law and those found violating HIPAA are s…" at bounding box center [274, 107] width 351 height 46
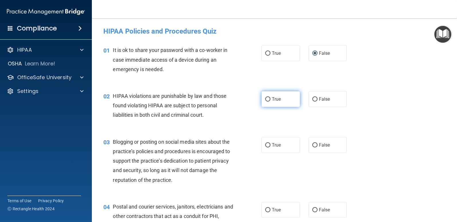
click at [274, 97] on span "True" at bounding box center [276, 98] width 9 height 5
click at [270, 97] on input "True" at bounding box center [267, 99] width 5 height 4
radio input "true"
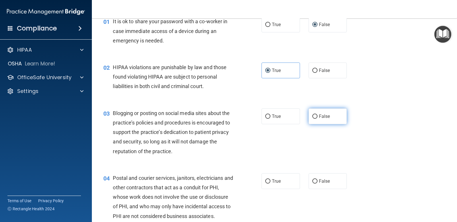
click at [325, 111] on label "False" at bounding box center [328, 116] width 38 height 16
click at [317, 115] on input "False" at bounding box center [314, 117] width 5 height 4
radio input "true"
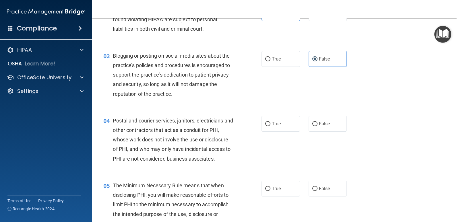
scroll to position [115, 0]
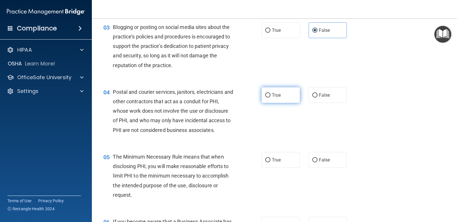
drag, startPoint x: 278, startPoint y: 101, endPoint x: 283, endPoint y: 101, distance: 5.5
click at [278, 101] on label "True" at bounding box center [280, 95] width 38 height 16
click at [270, 98] on input "True" at bounding box center [267, 95] width 5 height 4
radio input "true"
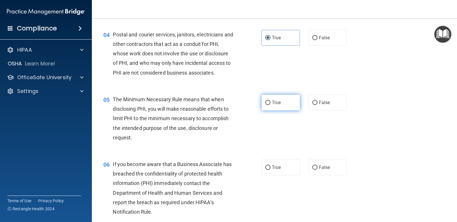
click at [285, 104] on label "True" at bounding box center [280, 103] width 38 height 16
click at [270, 104] on input "True" at bounding box center [267, 103] width 5 height 4
radio input "true"
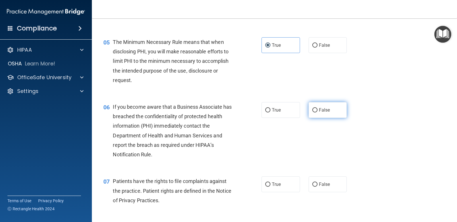
click at [326, 109] on span "False" at bounding box center [324, 109] width 11 height 5
click at [317, 109] on input "False" at bounding box center [314, 110] width 5 height 4
radio input "true"
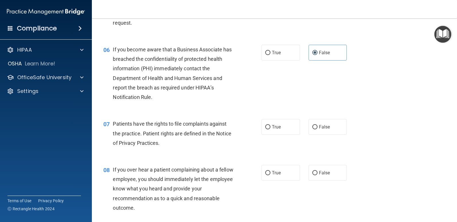
click at [292, 108] on div "06 If you become aware that a Business Associate has breached the confidentiali…" at bounding box center [274, 75] width 351 height 74
click at [285, 137] on div "07 Patients have the rights to file complaints against the practice. Patient ri…" at bounding box center [274, 135] width 351 height 46
click at [280, 126] on label "True" at bounding box center [280, 127] width 38 height 16
click at [270, 126] on input "True" at bounding box center [267, 127] width 5 height 4
radio input "true"
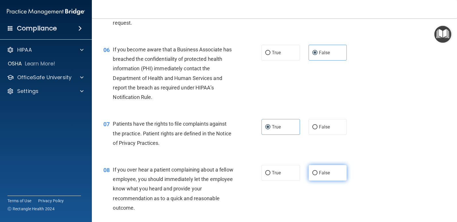
click at [329, 169] on label "False" at bounding box center [328, 173] width 38 height 16
click at [317, 171] on input "False" at bounding box center [314, 173] width 5 height 4
radio input "true"
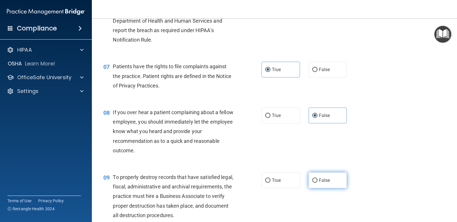
scroll to position [373, 0]
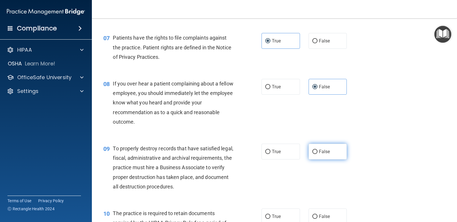
click at [318, 156] on label "False" at bounding box center [328, 152] width 38 height 16
click at [317, 154] on input "False" at bounding box center [314, 152] width 5 height 4
radio input "true"
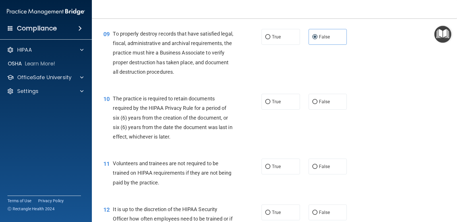
scroll to position [517, 0]
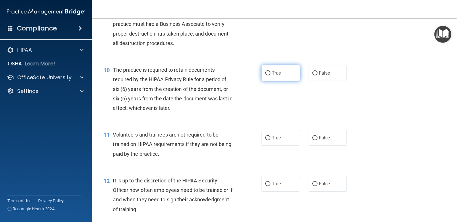
click at [282, 80] on label "True" at bounding box center [280, 73] width 38 height 16
click at [270, 75] on input "True" at bounding box center [267, 73] width 5 height 4
radio input "true"
click at [305, 138] on div "True False" at bounding box center [307, 138] width 92 height 16
click at [322, 135] on span "False" at bounding box center [324, 137] width 11 height 5
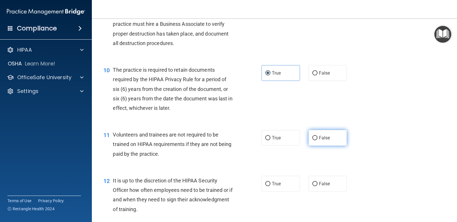
click at [317, 136] on input "False" at bounding box center [314, 138] width 5 height 4
radio input "true"
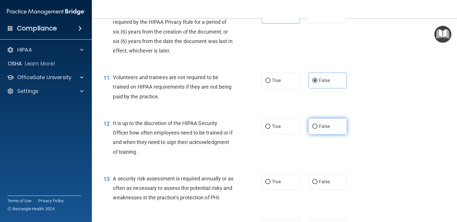
click at [320, 121] on label "False" at bounding box center [328, 127] width 38 height 16
click at [317, 125] on input "False" at bounding box center [314, 127] width 5 height 4
radio input "true"
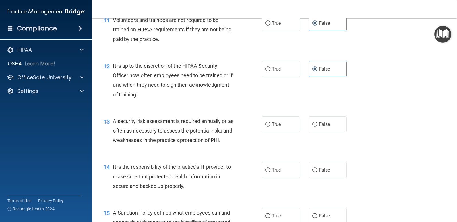
scroll to position [660, 0]
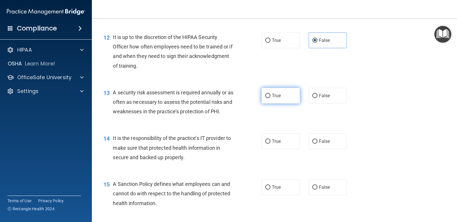
click at [274, 102] on label "True" at bounding box center [280, 96] width 38 height 16
click at [270, 98] on input "True" at bounding box center [267, 96] width 5 height 4
radio input "true"
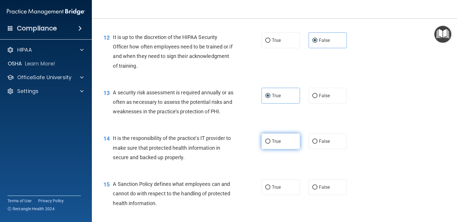
click at [280, 139] on label "True" at bounding box center [280, 141] width 38 height 16
click at [270, 139] on input "True" at bounding box center [267, 141] width 5 height 4
radio input "true"
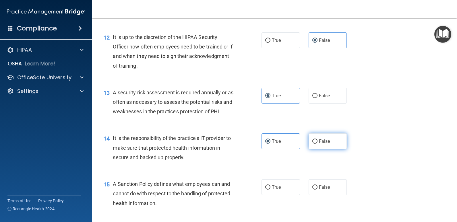
click at [315, 141] on label "False" at bounding box center [328, 141] width 38 height 16
click at [315, 141] on input "False" at bounding box center [314, 141] width 5 height 4
radio input "true"
radio input "false"
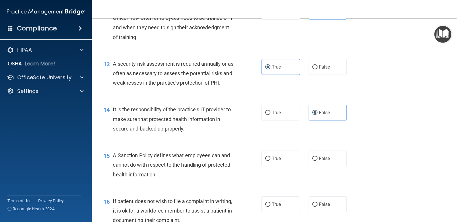
scroll to position [718, 0]
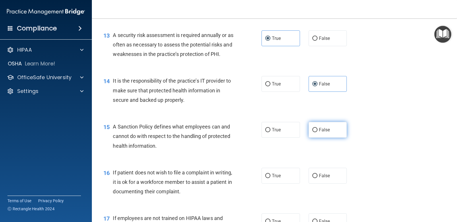
click at [325, 131] on span "False" at bounding box center [324, 129] width 11 height 5
click at [317, 131] on input "False" at bounding box center [314, 130] width 5 height 4
radio input "true"
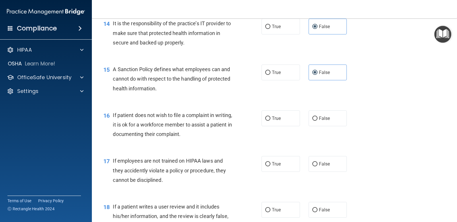
scroll to position [804, 0]
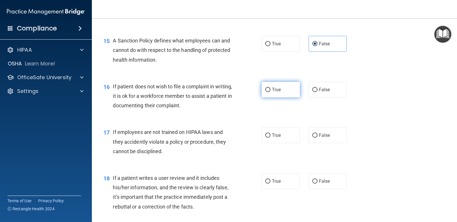
click at [278, 83] on label "True" at bounding box center [280, 90] width 38 height 16
click at [270, 88] on input "True" at bounding box center [267, 90] width 5 height 4
radio input "true"
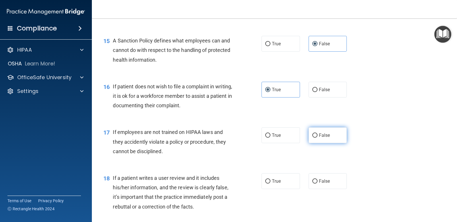
click at [318, 128] on label "False" at bounding box center [328, 135] width 38 height 16
click at [317, 133] on input "False" at bounding box center [314, 135] width 5 height 4
radio input "true"
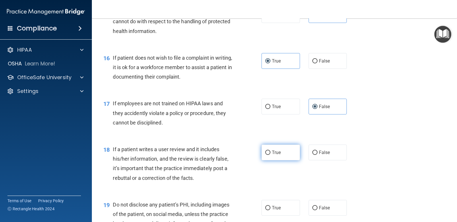
scroll to position [861, 0]
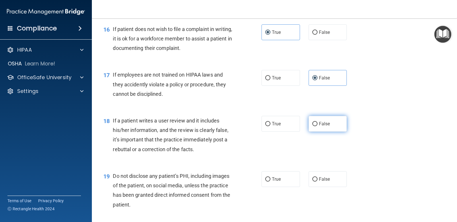
click at [323, 122] on span "False" at bounding box center [324, 123] width 11 height 5
click at [317, 122] on input "False" at bounding box center [314, 124] width 5 height 4
radio input "true"
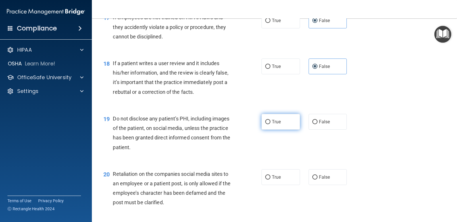
click at [285, 118] on label "True" at bounding box center [280, 122] width 38 height 16
click at [270, 120] on input "True" at bounding box center [267, 122] width 5 height 4
radio input "true"
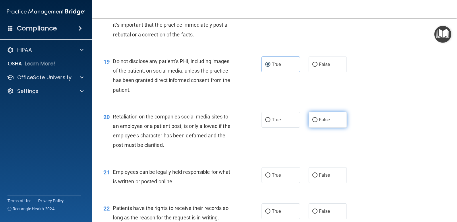
click at [319, 118] on span "False" at bounding box center [324, 119] width 11 height 5
click at [317, 118] on input "False" at bounding box center [314, 120] width 5 height 4
radio input "true"
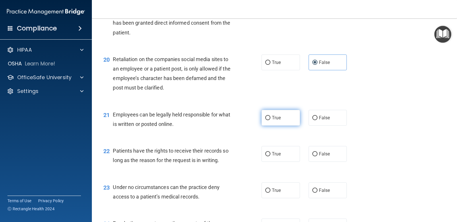
click at [280, 115] on label "True" at bounding box center [280, 118] width 38 height 16
click at [270, 116] on input "True" at bounding box center [267, 118] width 5 height 4
radio input "true"
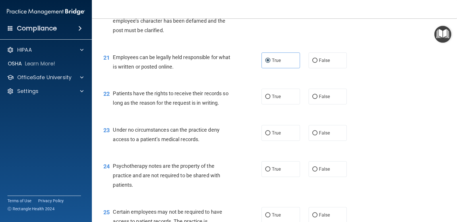
scroll to position [1119, 0]
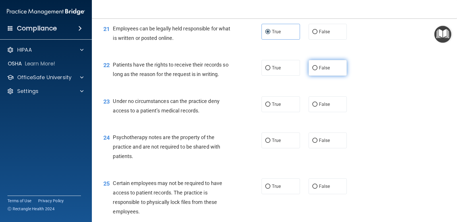
click at [326, 71] on label "False" at bounding box center [328, 68] width 38 height 16
click at [317, 70] on input "False" at bounding box center [314, 68] width 5 height 4
radio input "true"
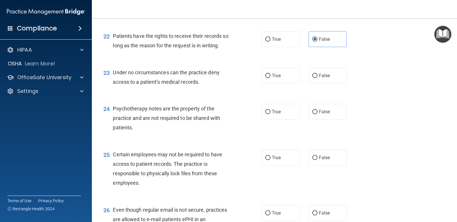
scroll to position [1177, 0]
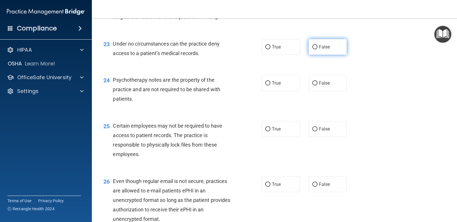
click at [315, 49] on label "False" at bounding box center [328, 47] width 38 height 16
click at [315, 49] on input "False" at bounding box center [314, 47] width 5 height 4
radio input "true"
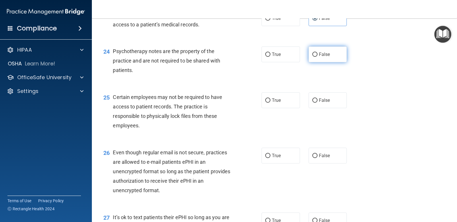
click at [312, 53] on input "False" at bounding box center [314, 55] width 5 height 4
radio input "true"
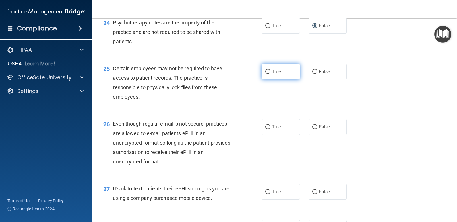
click at [280, 71] on label "True" at bounding box center [280, 72] width 38 height 16
click at [270, 71] on input "True" at bounding box center [267, 72] width 5 height 4
radio input "true"
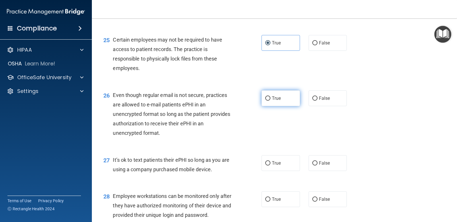
click at [283, 97] on label "True" at bounding box center [280, 98] width 38 height 16
click at [270, 97] on input "True" at bounding box center [267, 98] width 5 height 4
radio input "true"
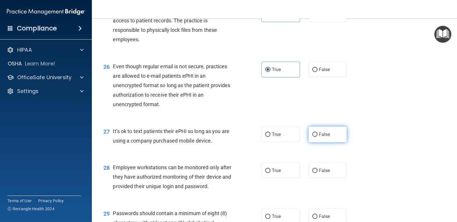
click at [335, 128] on label "False" at bounding box center [328, 135] width 38 height 16
click at [317, 133] on input "False" at bounding box center [314, 135] width 5 height 4
radio input "true"
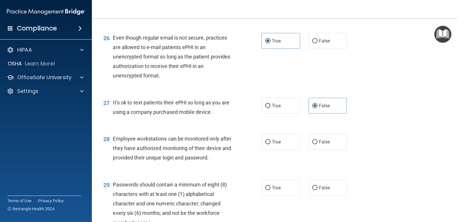
scroll to position [1349, 0]
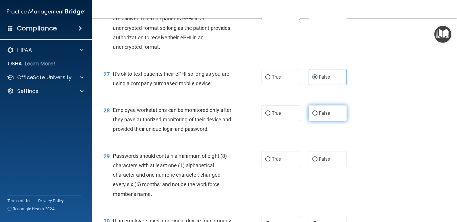
click at [315, 112] on input "False" at bounding box center [314, 113] width 5 height 4
radio input "true"
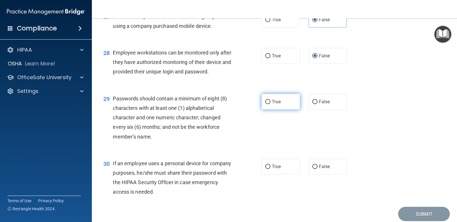
click at [280, 104] on label "True" at bounding box center [280, 102] width 38 height 16
click at [270, 104] on input "True" at bounding box center [267, 102] width 5 height 4
radio input "true"
click at [328, 160] on label "False" at bounding box center [328, 167] width 38 height 16
click at [317, 165] on input "False" at bounding box center [314, 167] width 5 height 4
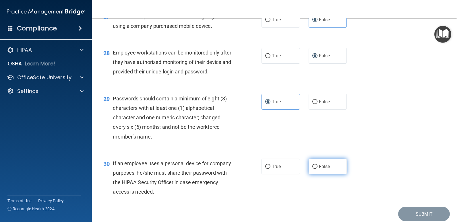
radio input "true"
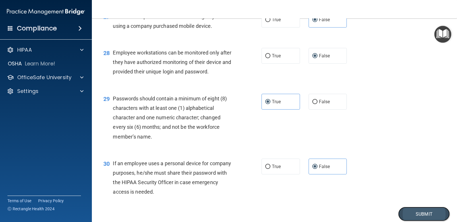
click at [426, 215] on button "Submit" at bounding box center [424, 214] width 52 height 15
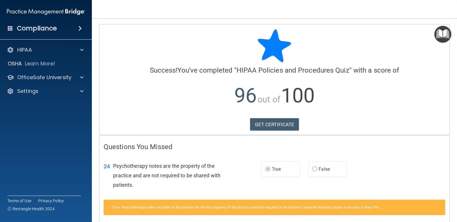
scroll to position [27, 0]
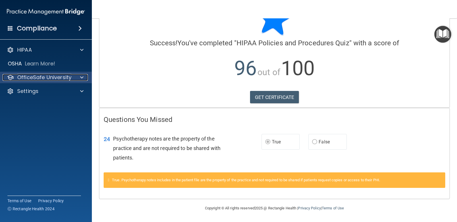
click at [81, 75] on span at bounding box center [81, 77] width 3 height 7
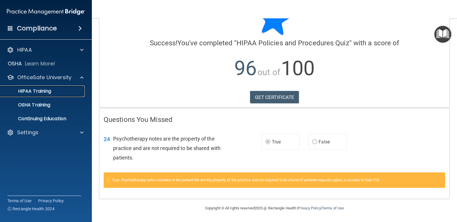
click at [75, 96] on link "HIPAA Training" at bounding box center [39, 91] width 90 height 11
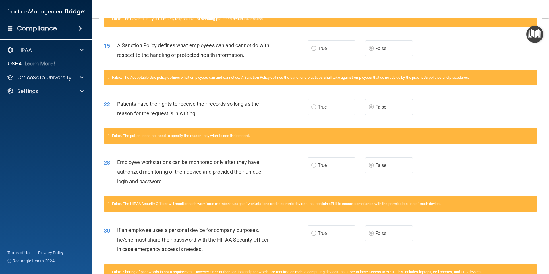
scroll to position [451, 0]
